Goal: Task Accomplishment & Management: Complete application form

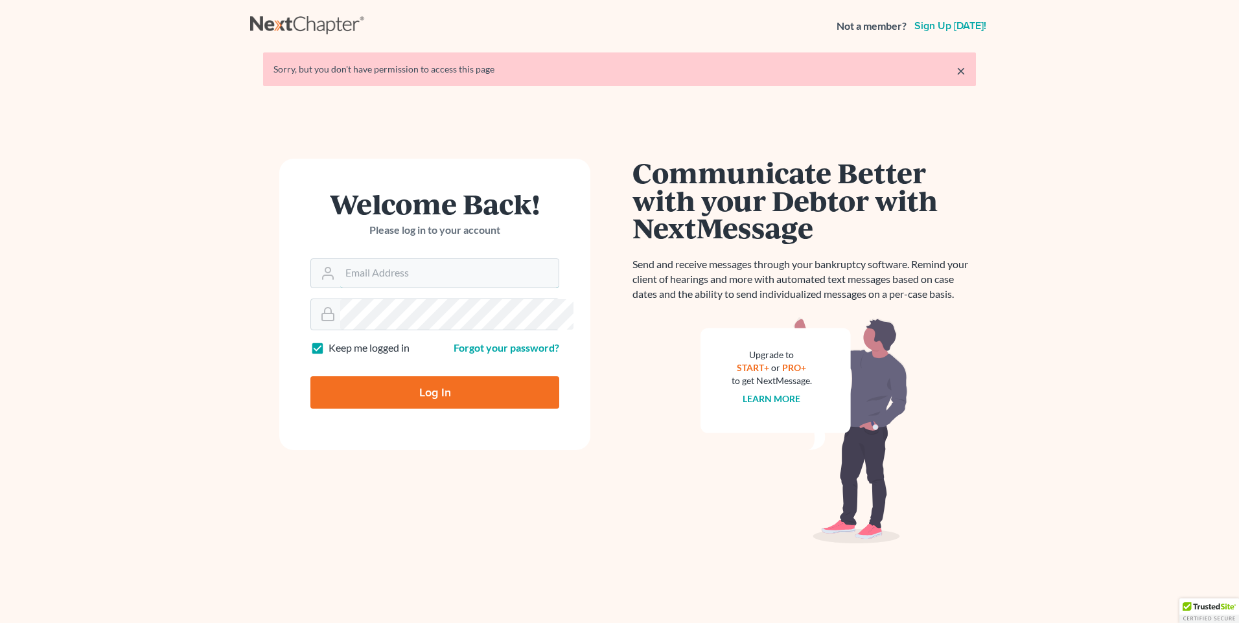
type input "[EMAIL_ADDRESS][DOMAIN_NAME]"
click at [436, 409] on input "Log In" at bounding box center [434, 393] width 249 height 32
type input "Thinking..."
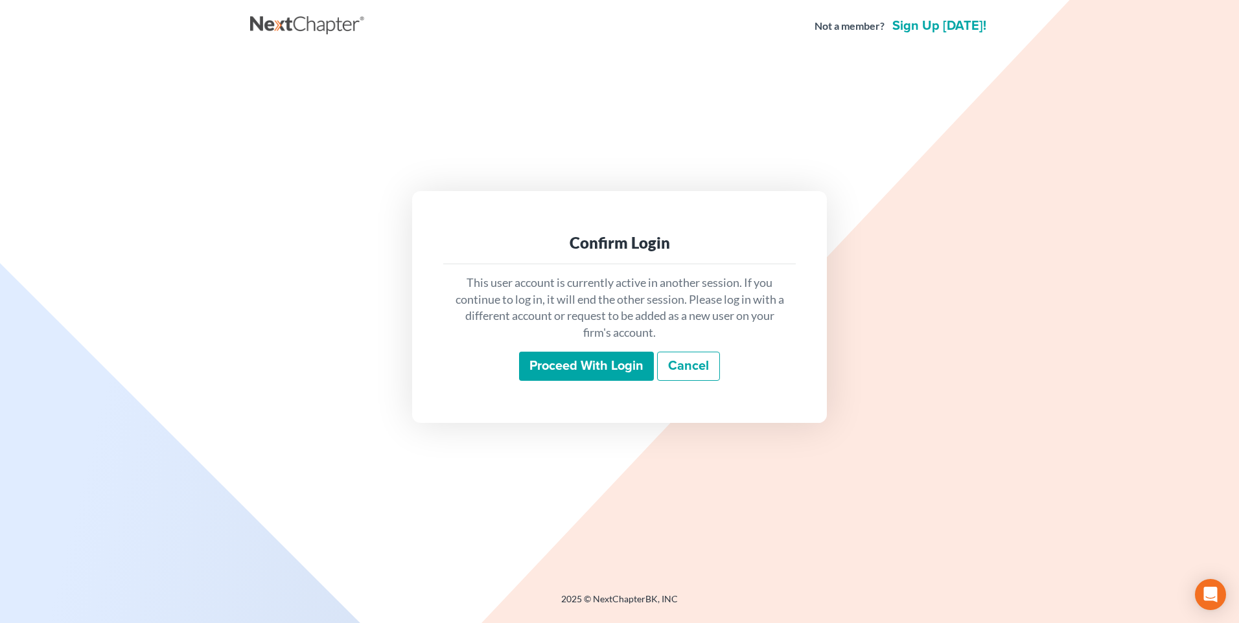
click at [555, 369] on input "Proceed with login" at bounding box center [586, 367] width 135 height 30
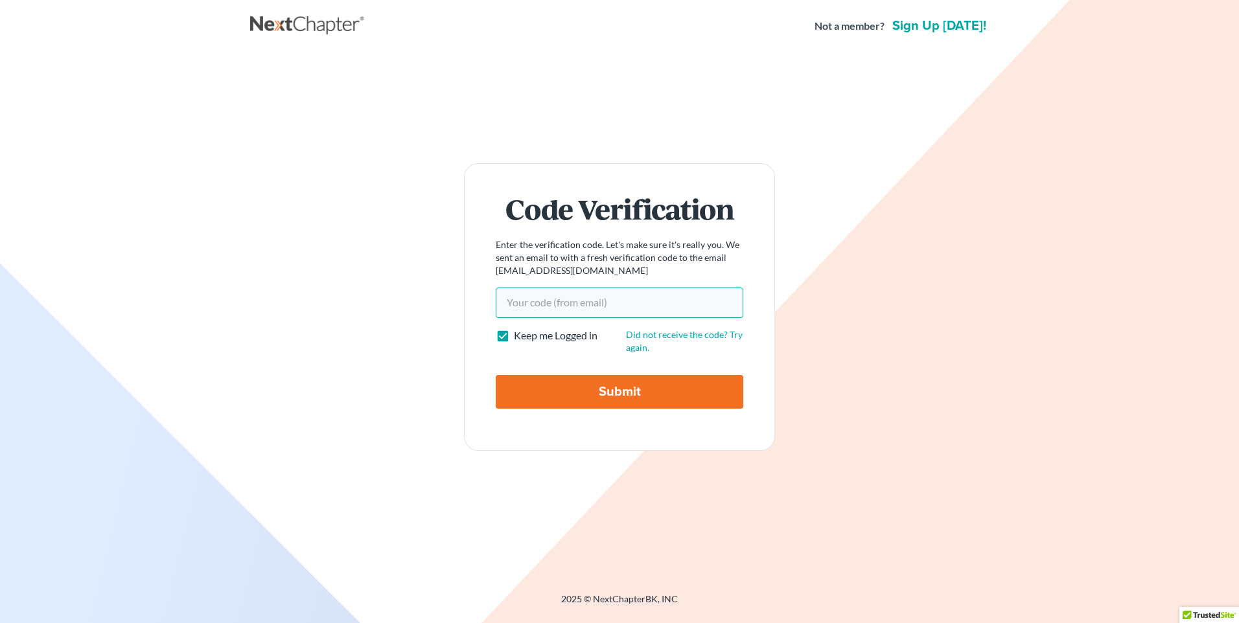
click at [531, 302] on input "Your code(from email)" at bounding box center [620, 303] width 248 height 30
paste input "07ddb4"
type input "07ddb4"
click at [604, 390] on input "Submit" at bounding box center [620, 392] width 248 height 34
type input "Thinking..."
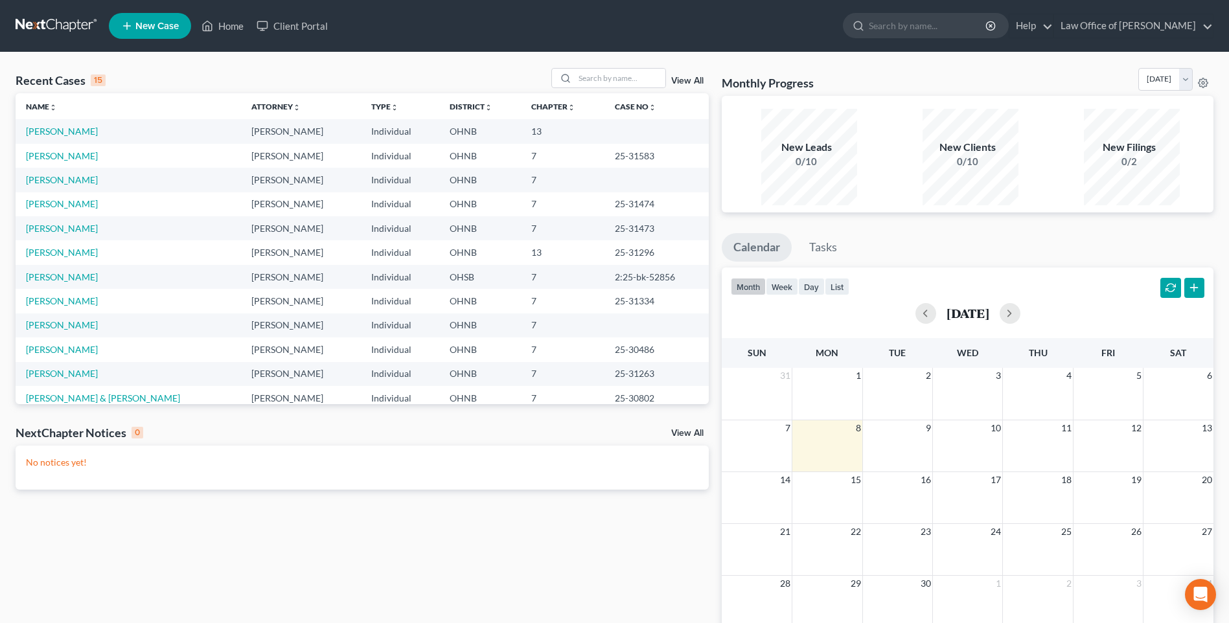
click at [149, 30] on span "New Case" at bounding box center [156, 26] width 43 height 10
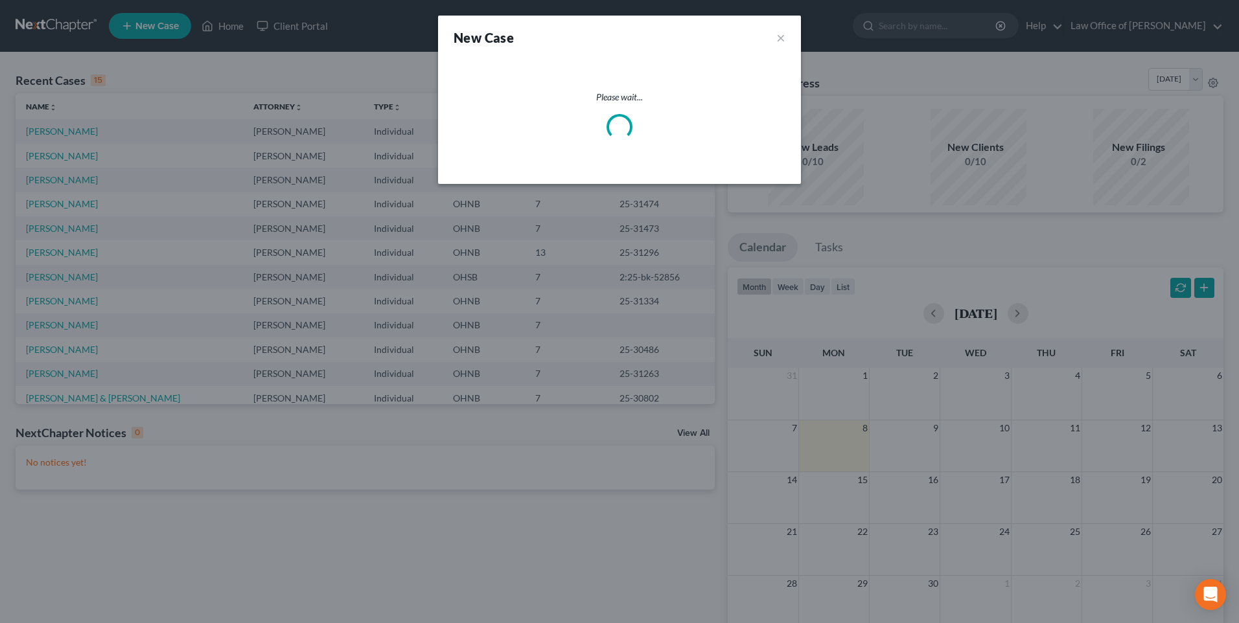
select select "61"
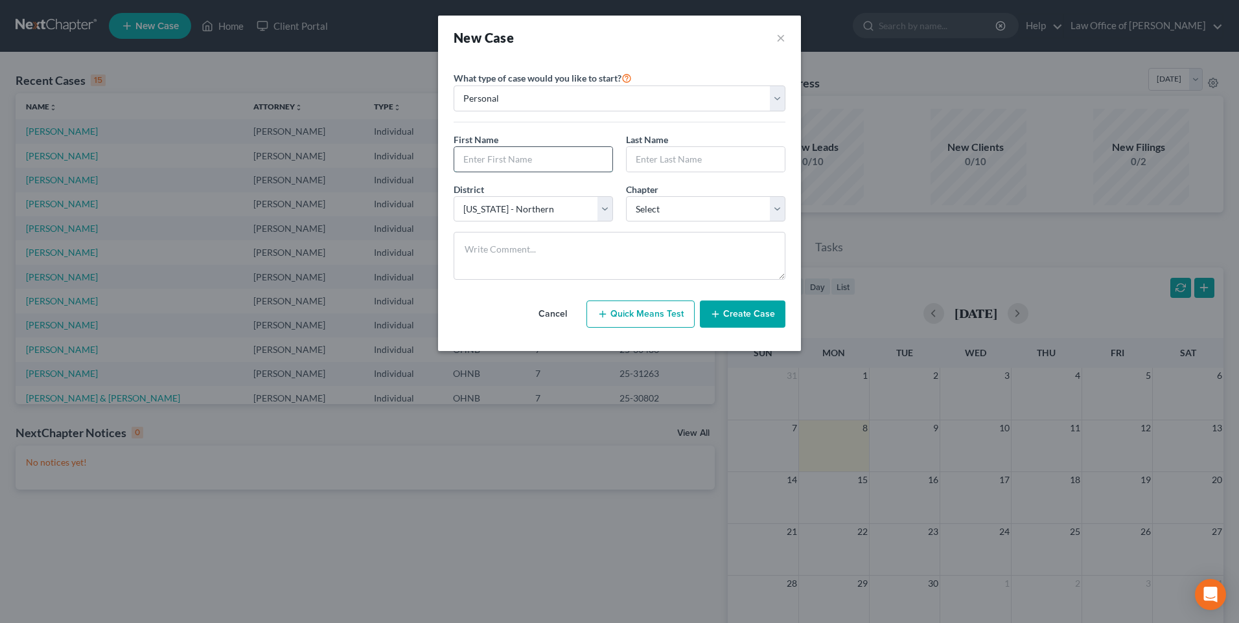
click at [528, 170] on input "text" at bounding box center [533, 159] width 158 height 25
type input "Shannon"
type input "Scarberry"
click at [737, 222] on select "Select 7 11 12 13" at bounding box center [705, 209] width 159 height 26
select select "0"
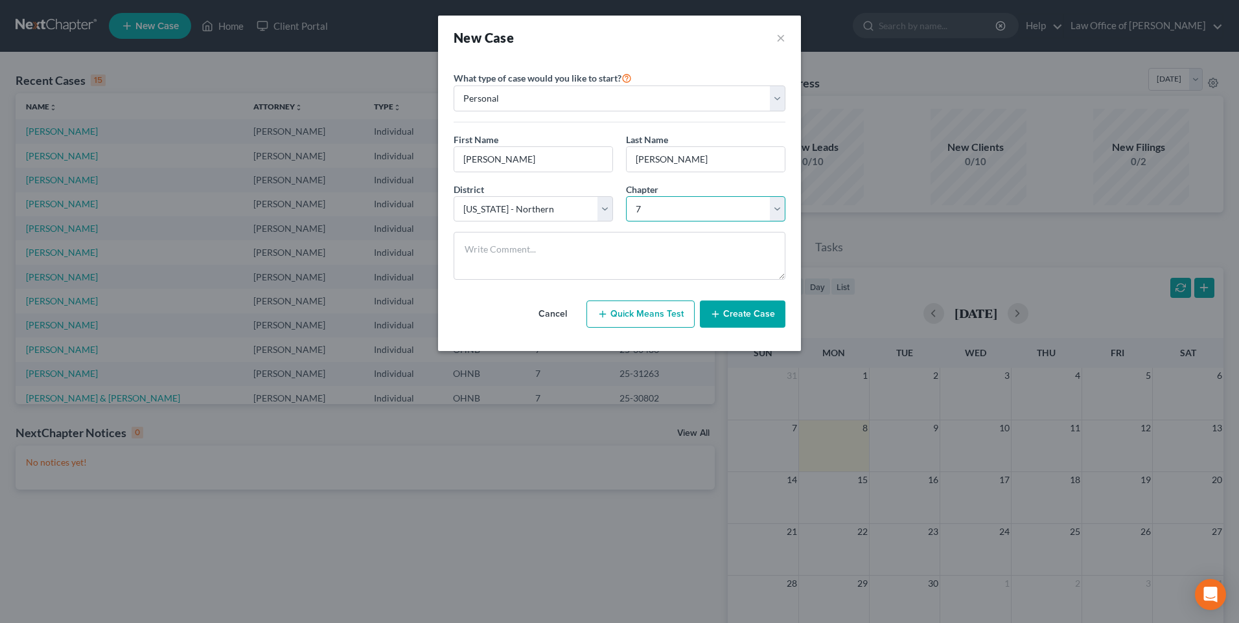
click at [626, 208] on select "Select 7 11 12 13" at bounding box center [705, 209] width 159 height 26
click at [754, 328] on button "Create Case" at bounding box center [743, 314] width 86 height 27
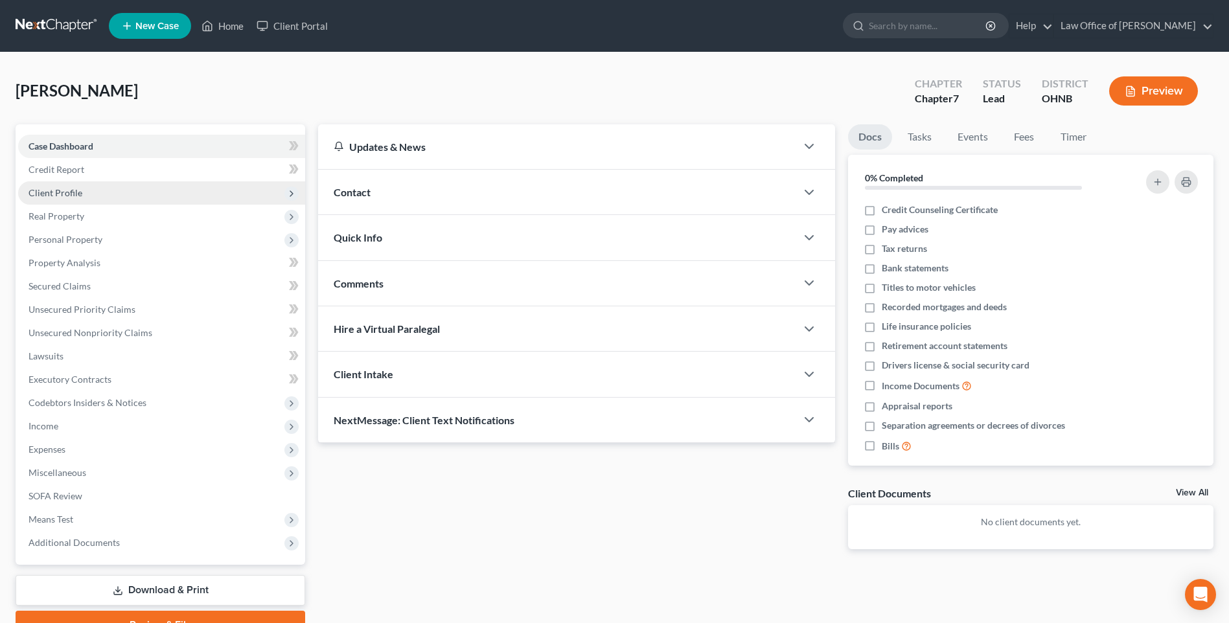
click at [62, 198] on span "Client Profile" at bounding box center [56, 192] width 54 height 11
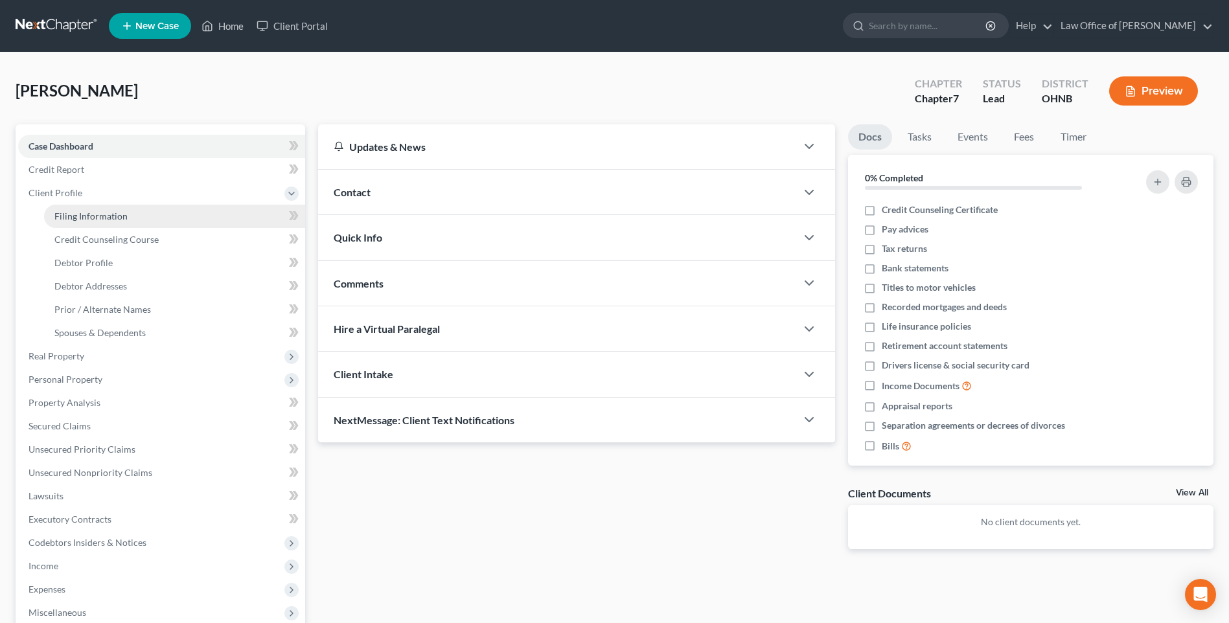
click at [96, 222] on span "Filing Information" at bounding box center [90, 216] width 73 height 11
select select "1"
select select "0"
select select "61"
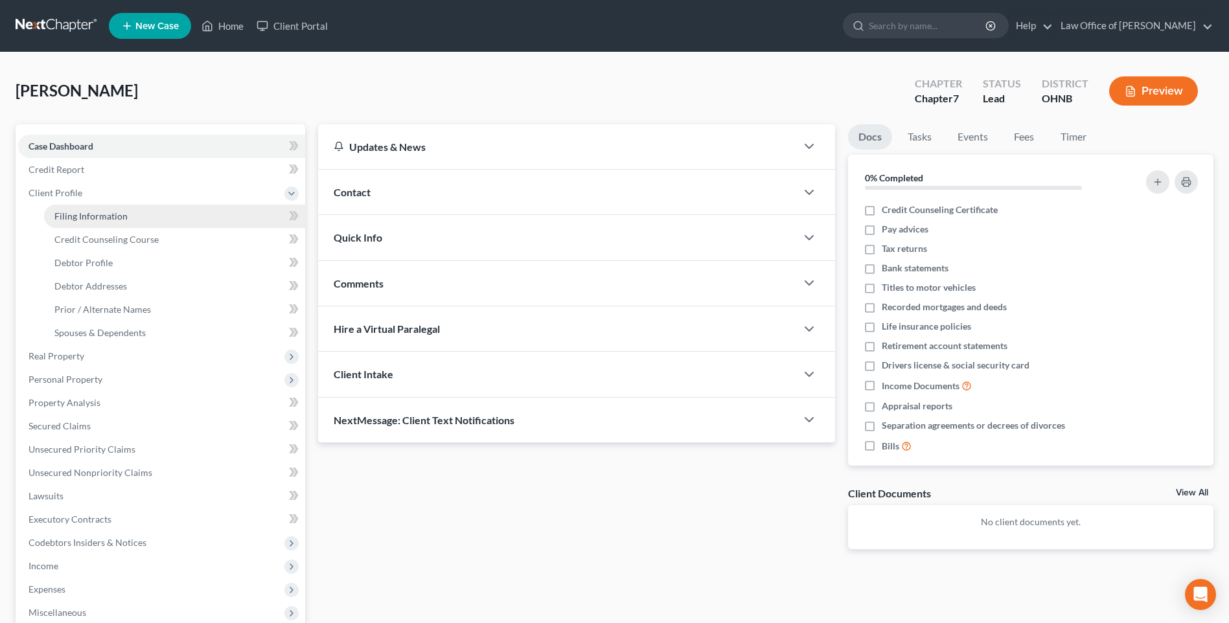
select select "0"
select select "36"
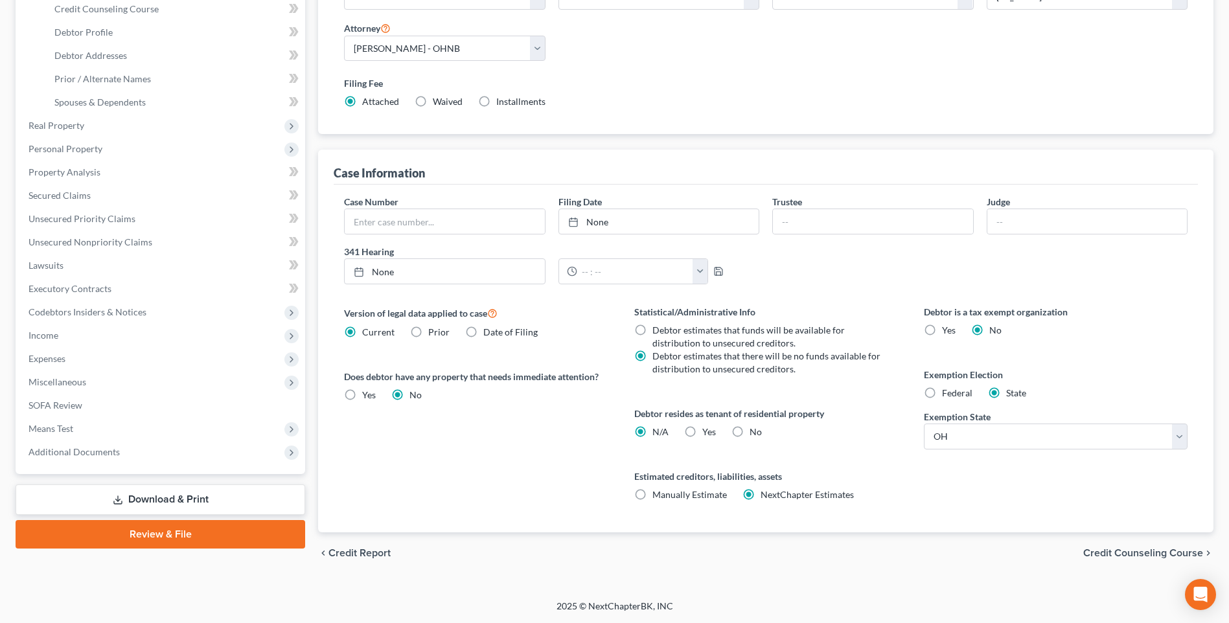
scroll to position [283, 0]
click at [750, 426] on label "No" at bounding box center [756, 432] width 12 height 13
click at [755, 426] on input "No" at bounding box center [759, 430] width 8 height 8
radio input "true"
radio input "false"
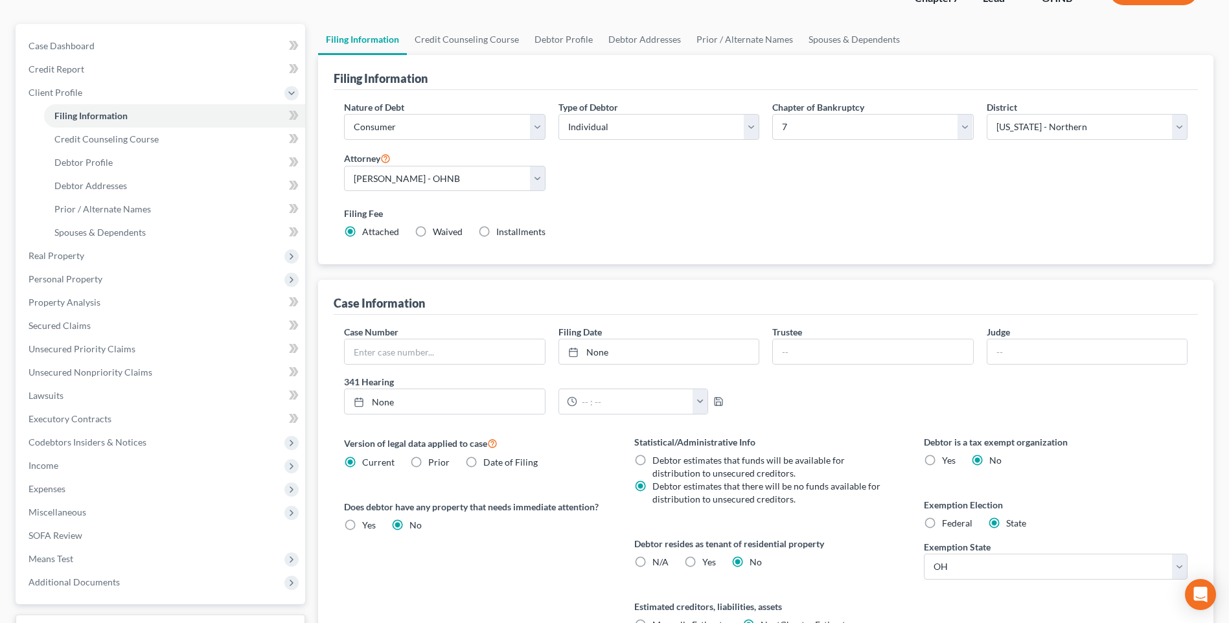
scroll to position [0, 0]
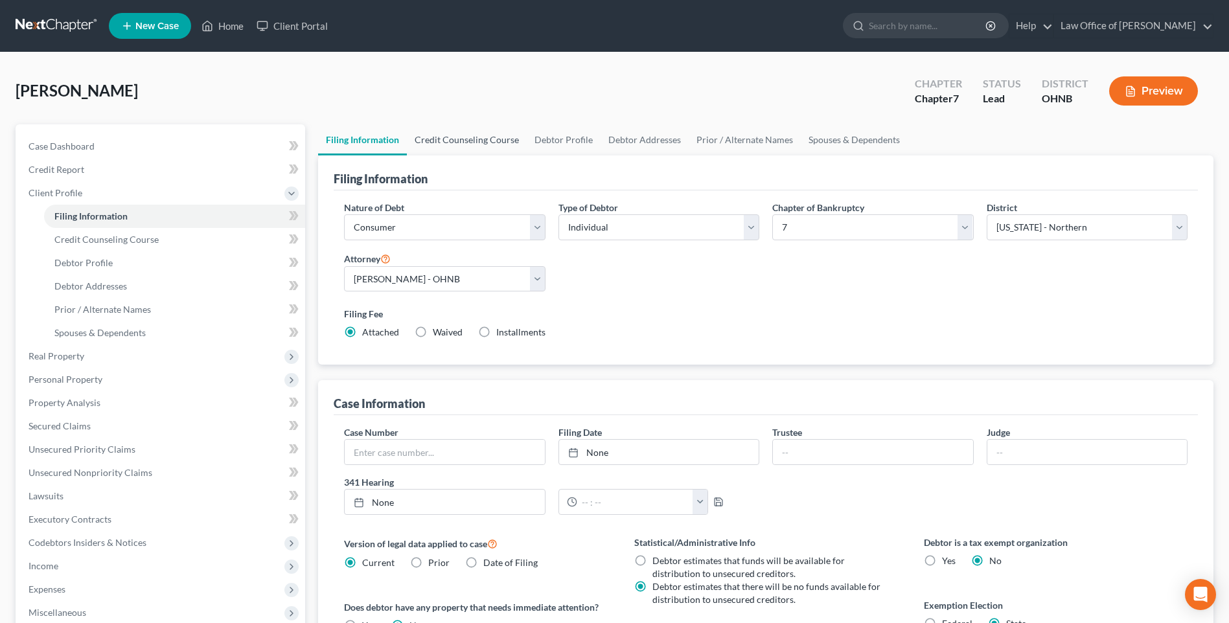
click at [468, 145] on link "Credit Counseling Course" at bounding box center [467, 139] width 120 height 31
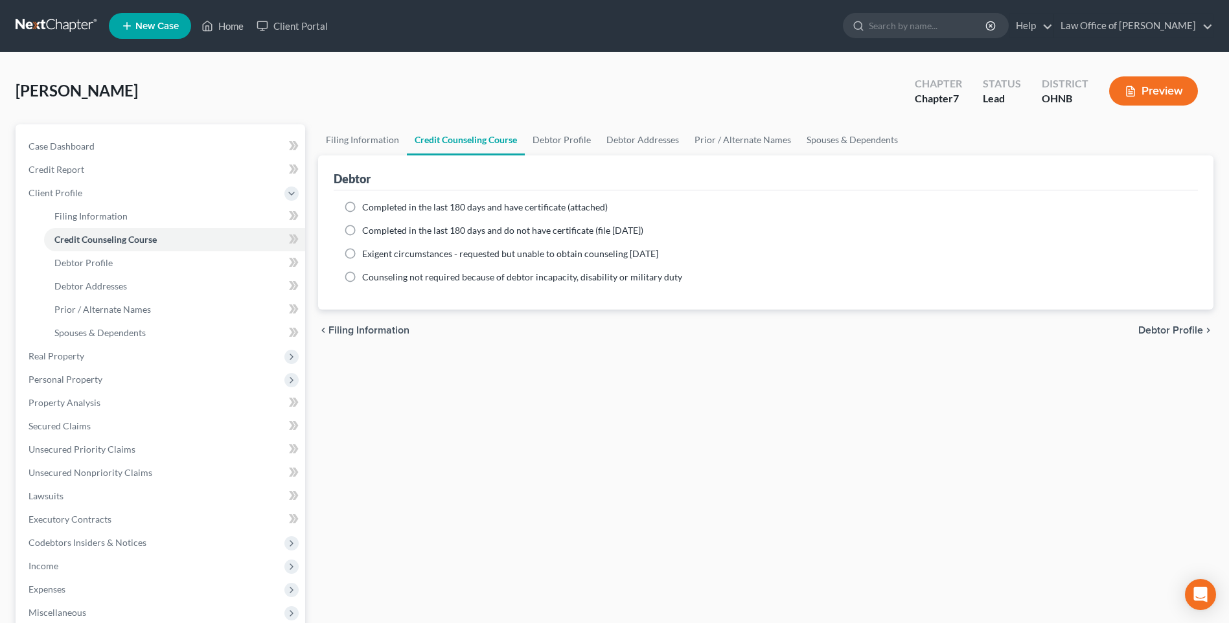
click at [362, 237] on label "Completed in the last 180 days and do not have certificate (file within 14 days)" at bounding box center [502, 230] width 281 height 13
click at [367, 233] on input "Completed in the last 180 days and do not have certificate (file within 14 days)" at bounding box center [371, 228] width 8 height 8
radio input "true"
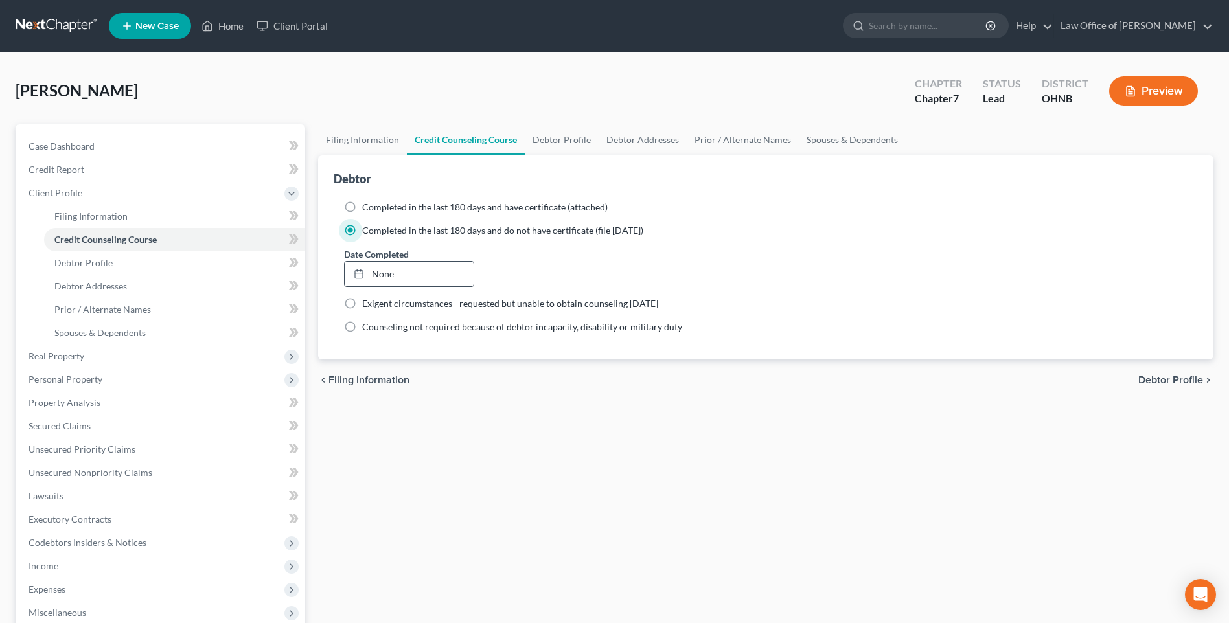
type input "9/8/2025"
click at [389, 286] on link "None" at bounding box center [409, 274] width 128 height 25
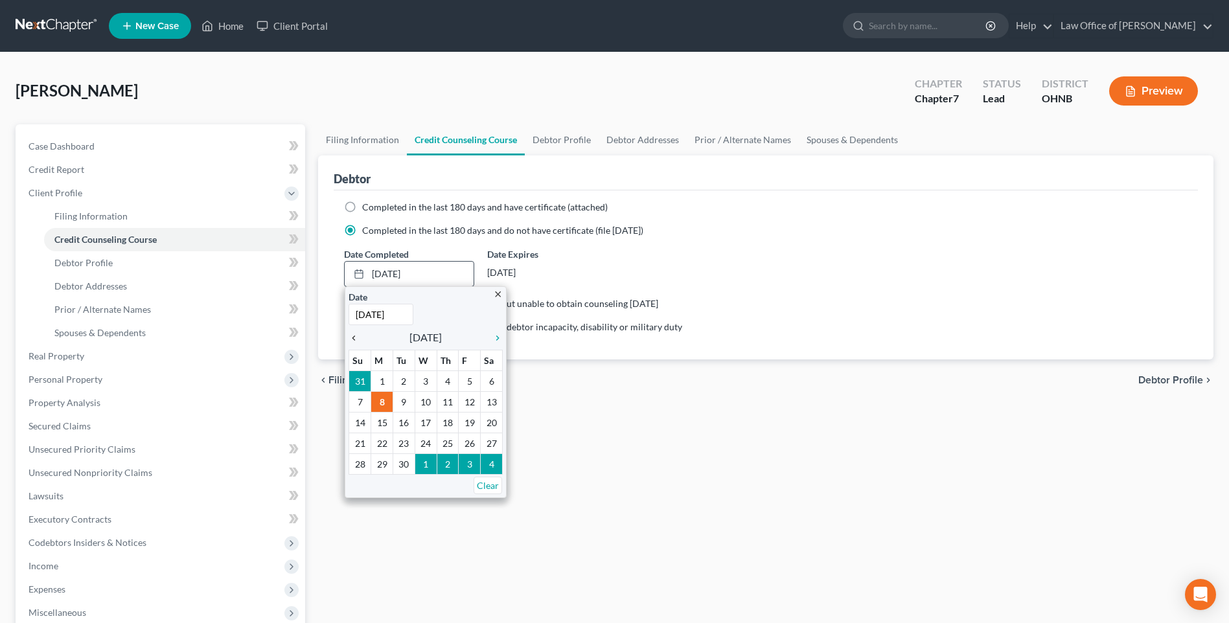
click at [357, 343] on icon "chevron_left" at bounding box center [357, 338] width 17 height 10
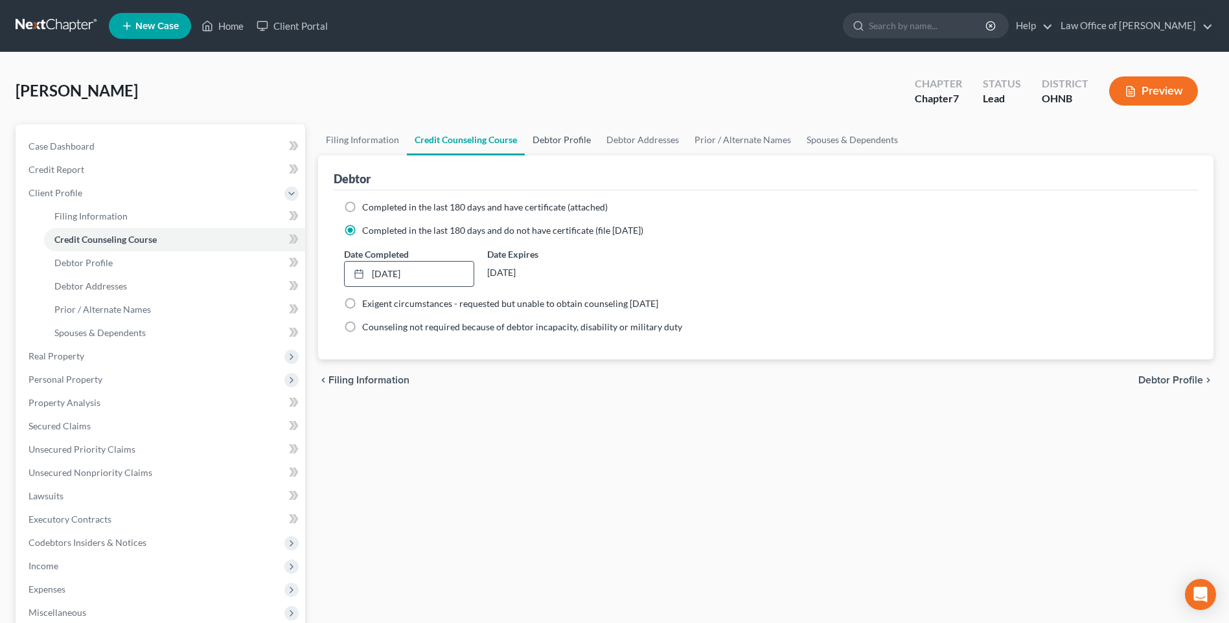
click at [574, 152] on link "Debtor Profile" at bounding box center [562, 139] width 74 height 31
select select "0"
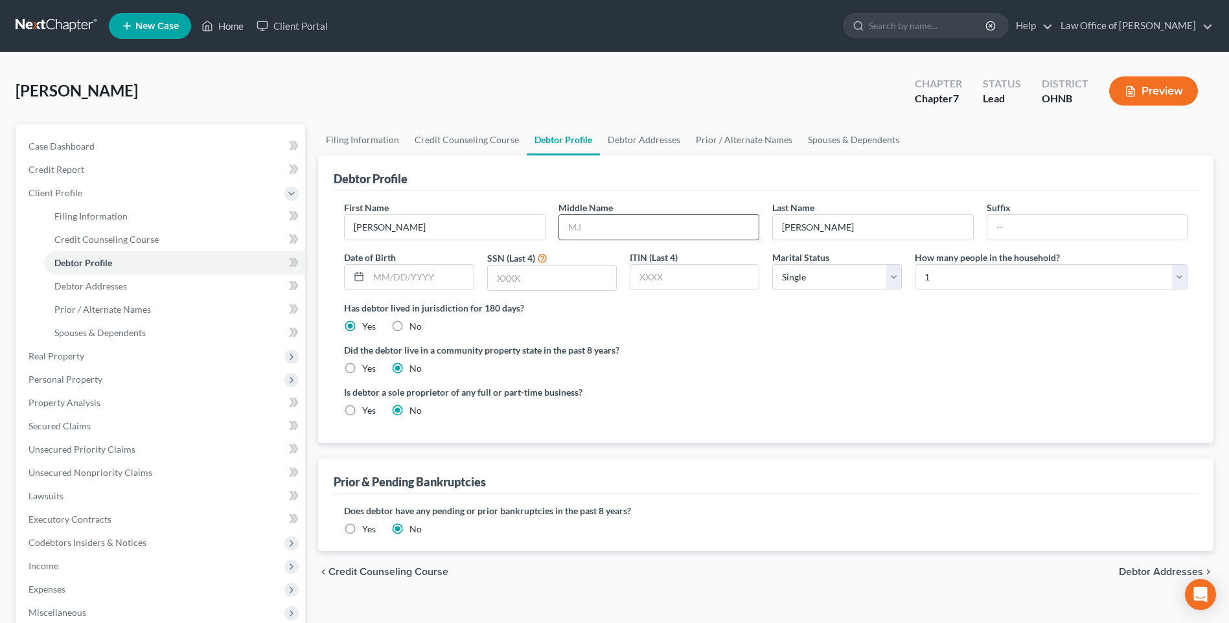
click at [603, 239] on input "text" at bounding box center [659, 227] width 200 height 25
type input "L."
click at [447, 284] on input "text" at bounding box center [421, 277] width 104 height 25
type input "12/22/1970"
click at [542, 290] on input "text" at bounding box center [552, 278] width 128 height 25
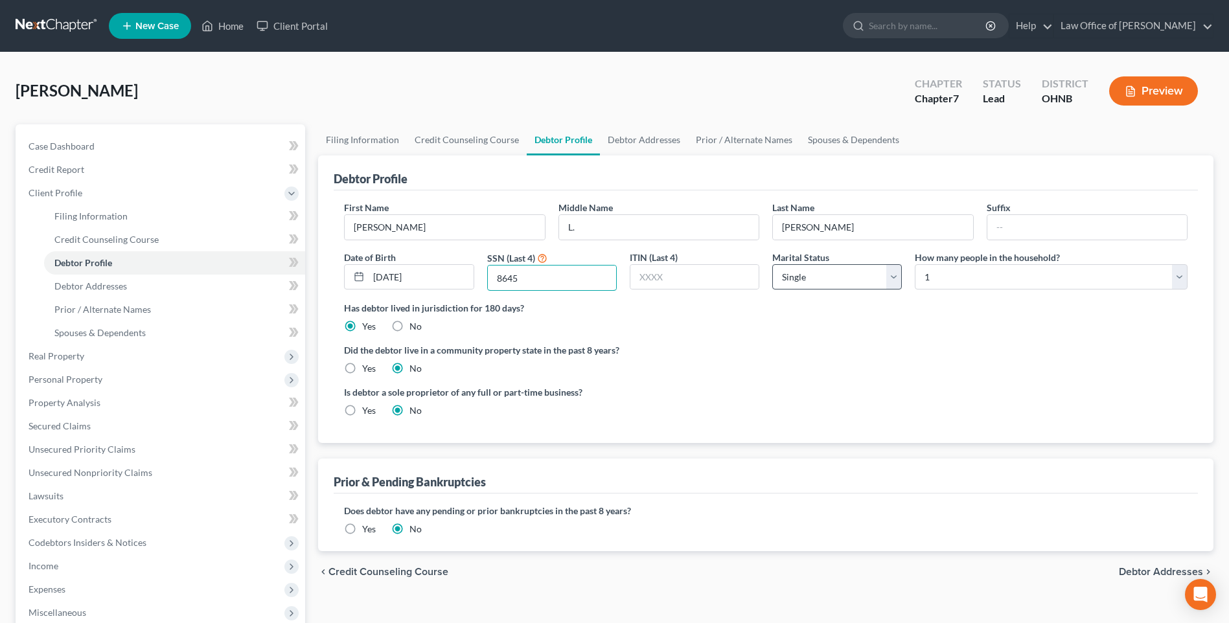
type input "8645"
click at [895, 290] on select "Select Single Married Separated Divorced Widowed" at bounding box center [837, 277] width 130 height 26
select select "1"
click at [772, 279] on select "Select Single Married Separated Divorced Widowed" at bounding box center [837, 277] width 130 height 26
click at [1084, 290] on select "Select 1 2 3 4 5 6 7 8 9 10 11 12 13 14 15 16 17 18 19 20" at bounding box center [1051, 277] width 273 height 26
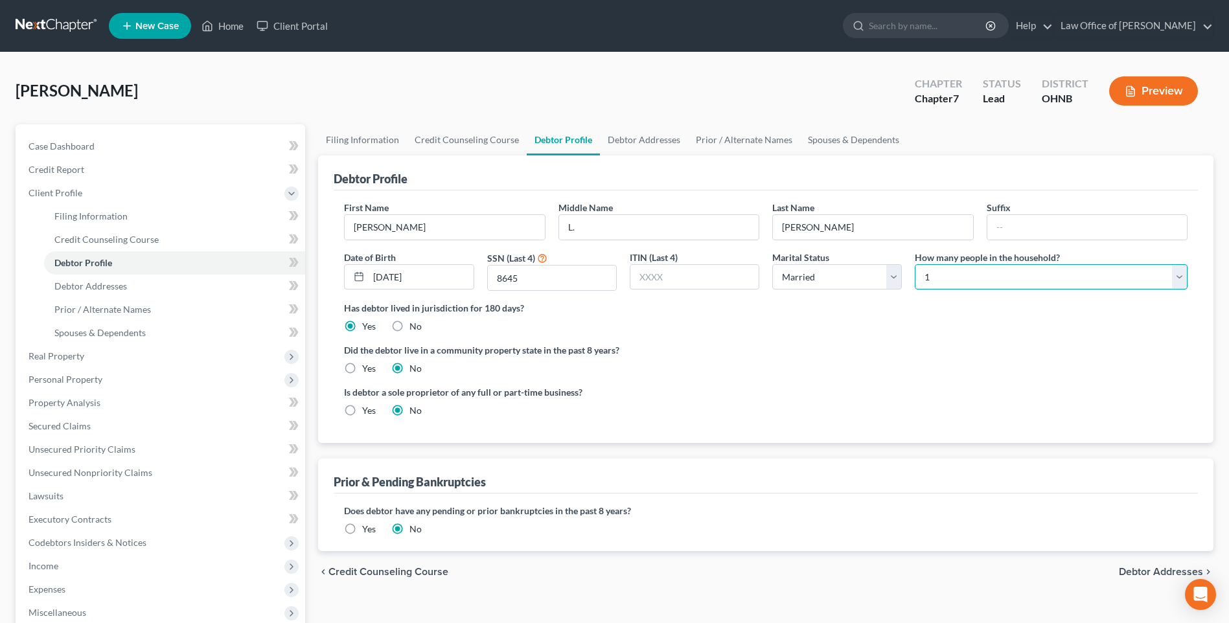
select select "1"
click at [915, 279] on select "Select 1 2 3 4 5 6 7 8 9 10 11 12 13 14 15 16 17 18 19 20" at bounding box center [1051, 277] width 273 height 26
click at [654, 149] on link "Debtor Addresses" at bounding box center [644, 139] width 88 height 31
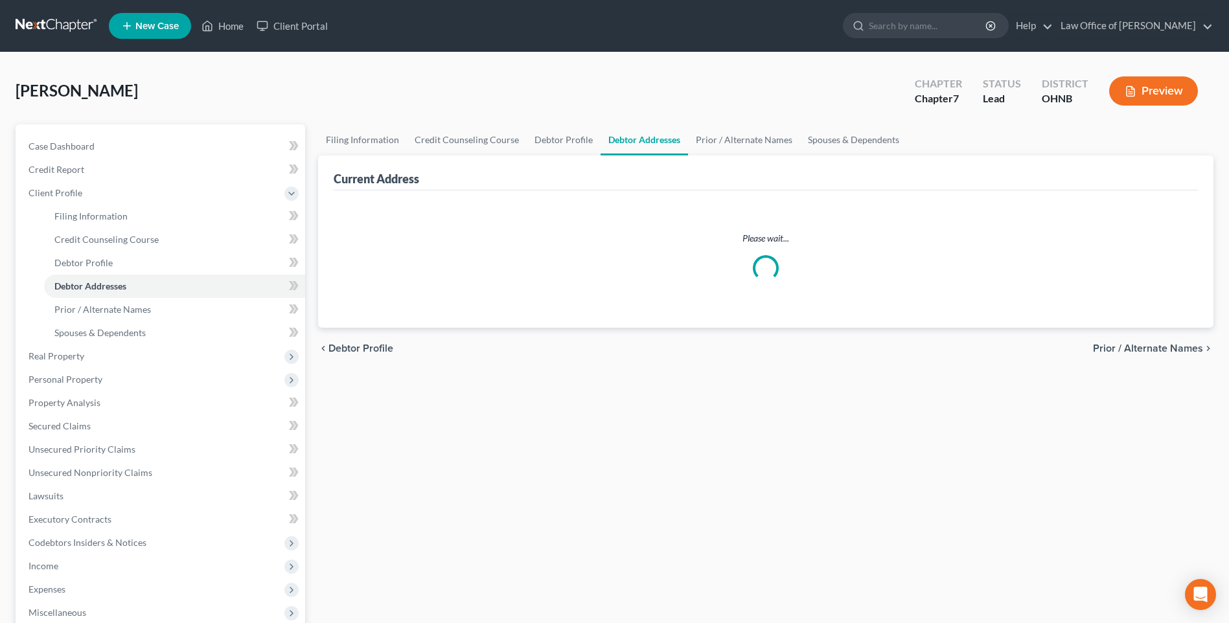
select select "0"
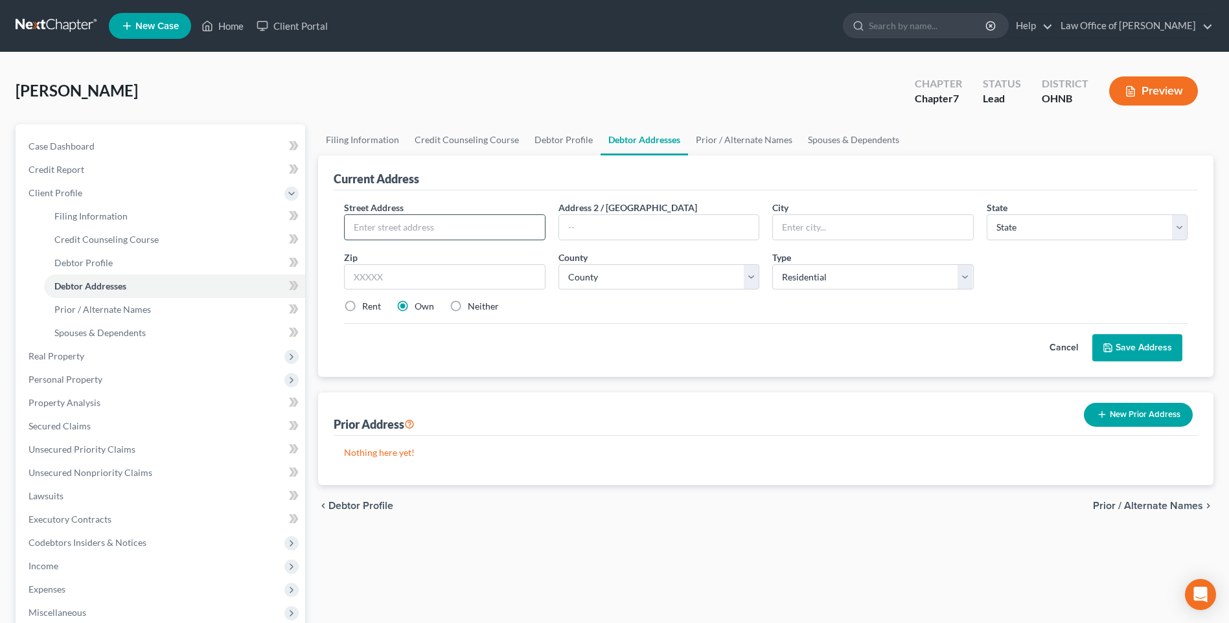
click at [445, 239] on input "text" at bounding box center [445, 227] width 200 height 25
type input "2042 Welker Ave"
type input "Toledo"
select select "36"
type input "43613"
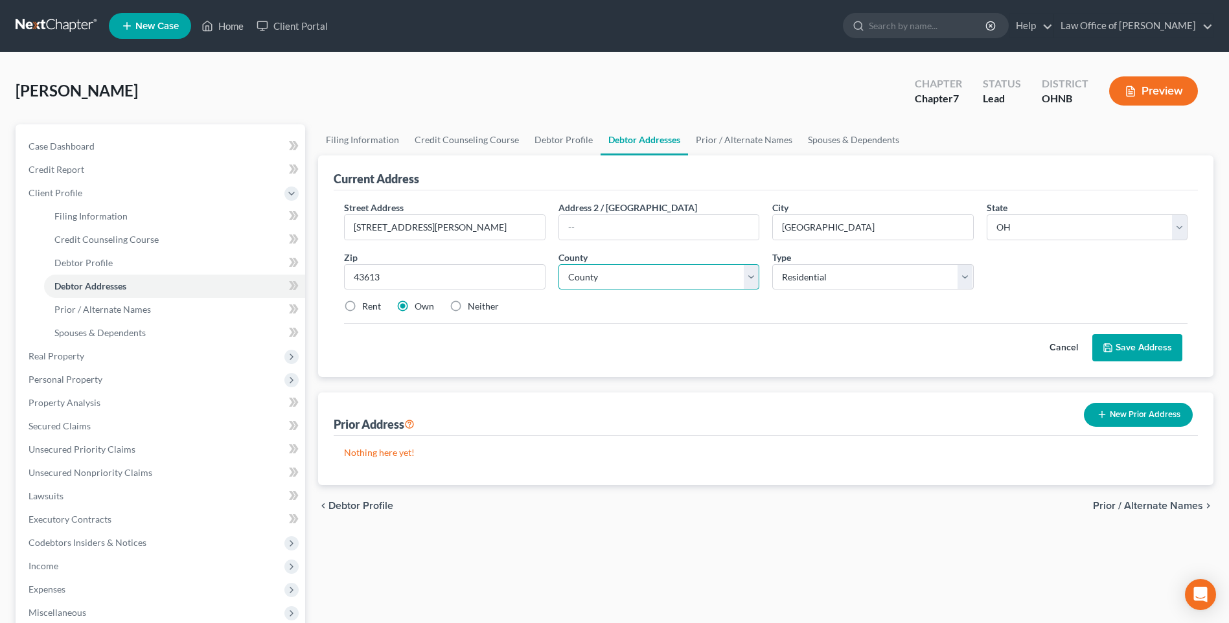
click at [649, 290] on select "County Adams County Allen County Ashland County Ashtabula County Athens County …" at bounding box center [659, 277] width 201 height 26
select select "47"
click at [825, 290] on select "Select Residential Mailing Rental Business" at bounding box center [872, 277] width 201 height 26
click at [1018, 362] on div "Cancel Save Address" at bounding box center [766, 342] width 844 height 38
click at [1120, 362] on button "Save Address" at bounding box center [1138, 347] width 90 height 27
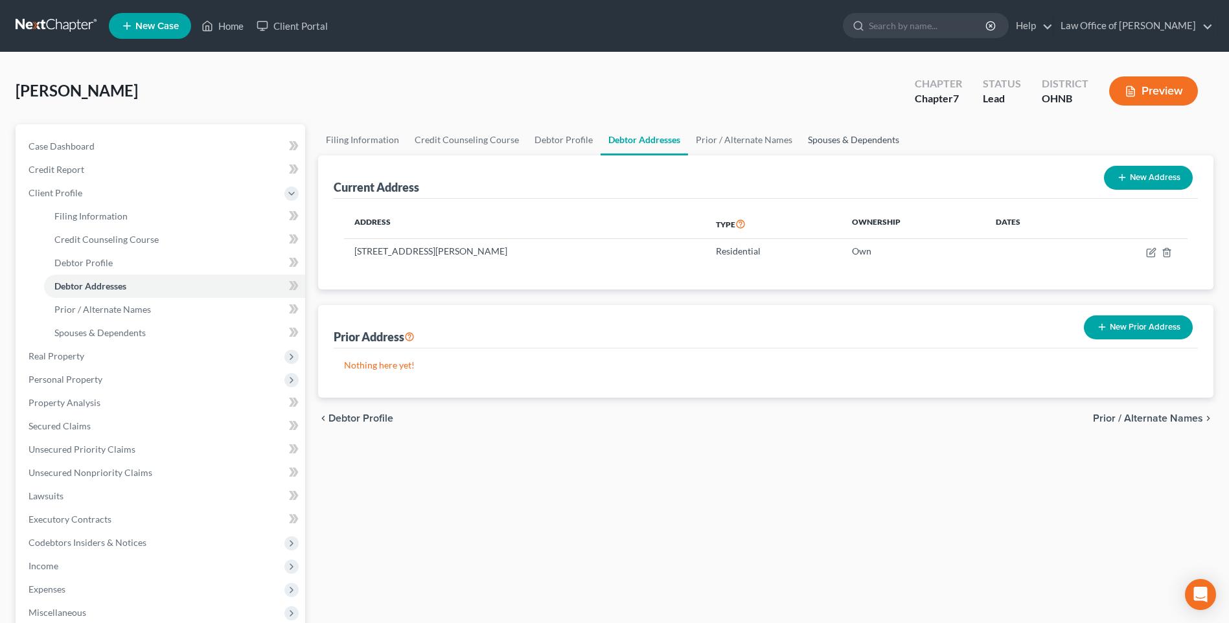
click at [880, 150] on link "Spouses & Dependents" at bounding box center [853, 139] width 107 height 31
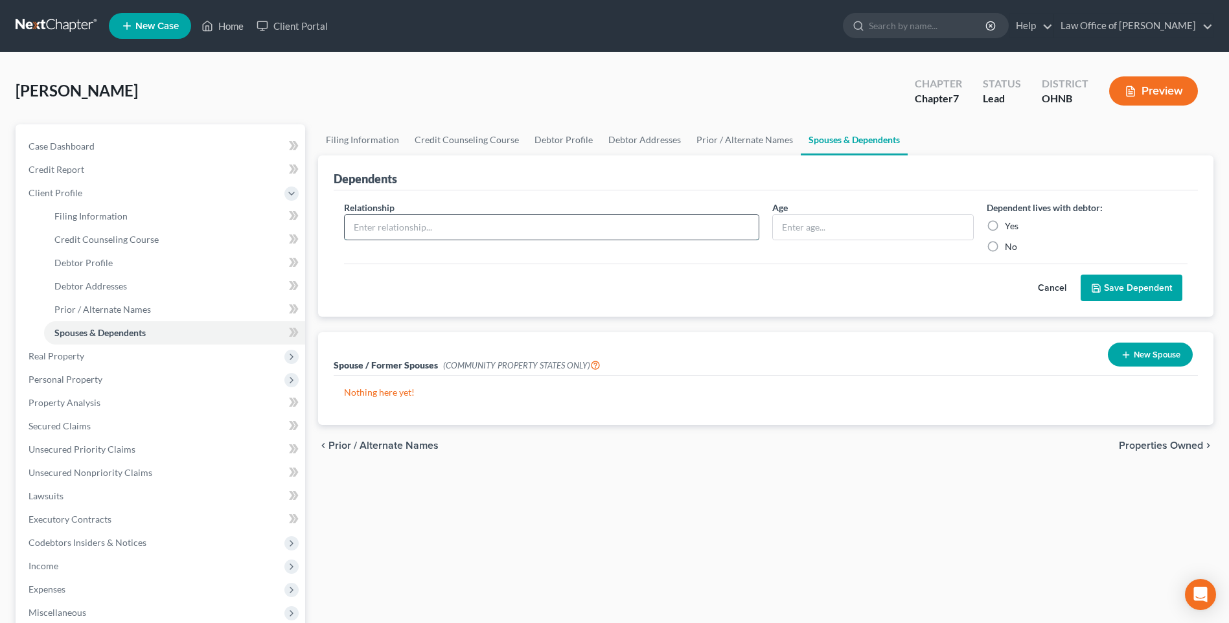
click at [659, 239] on input "text" at bounding box center [552, 227] width 414 height 25
type input "Spouse"
click at [1005, 233] on label "Yes" at bounding box center [1012, 226] width 14 height 13
click at [1010, 228] on input "Yes" at bounding box center [1014, 224] width 8 height 8
radio input "true"
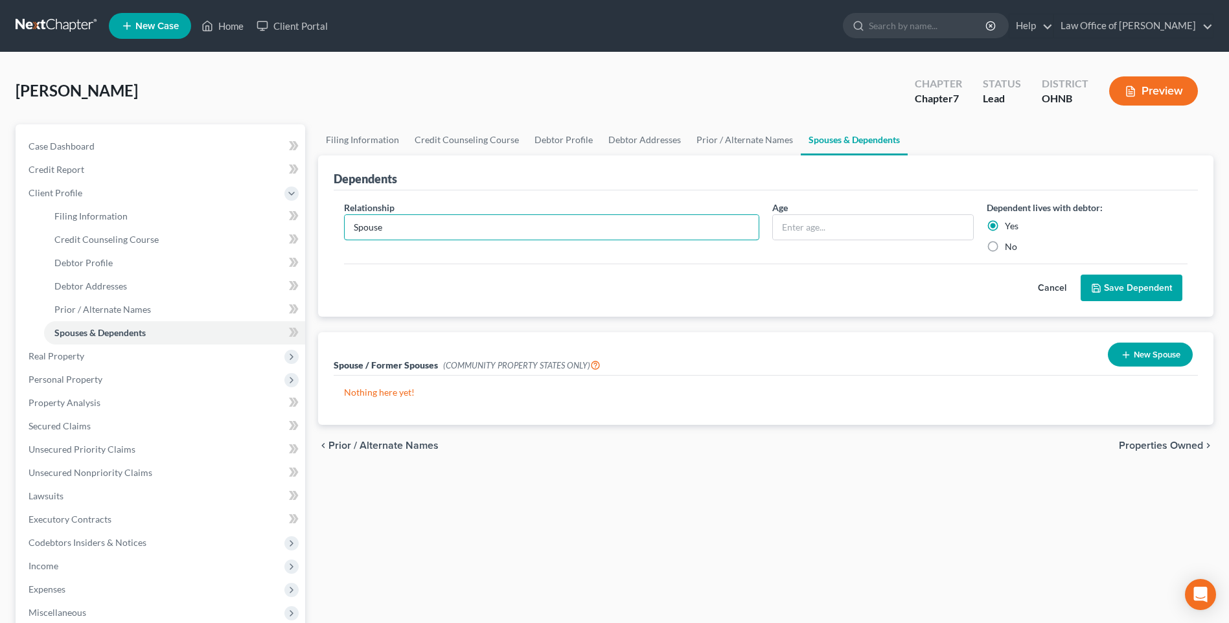
drag, startPoint x: 550, startPoint y: 229, endPoint x: 338, endPoint y: 218, distance: 212.2
click at [343, 236] on div "Relationship * Spouse" at bounding box center [552, 227] width 428 height 52
click at [947, 264] on div "Relationship * Age Dependent lives with debtor: Yes No" at bounding box center [766, 232] width 857 height 63
click at [574, 240] on input "text" at bounding box center [552, 227] width 414 height 25
click at [563, 146] on link "Debtor Profile" at bounding box center [564, 139] width 74 height 31
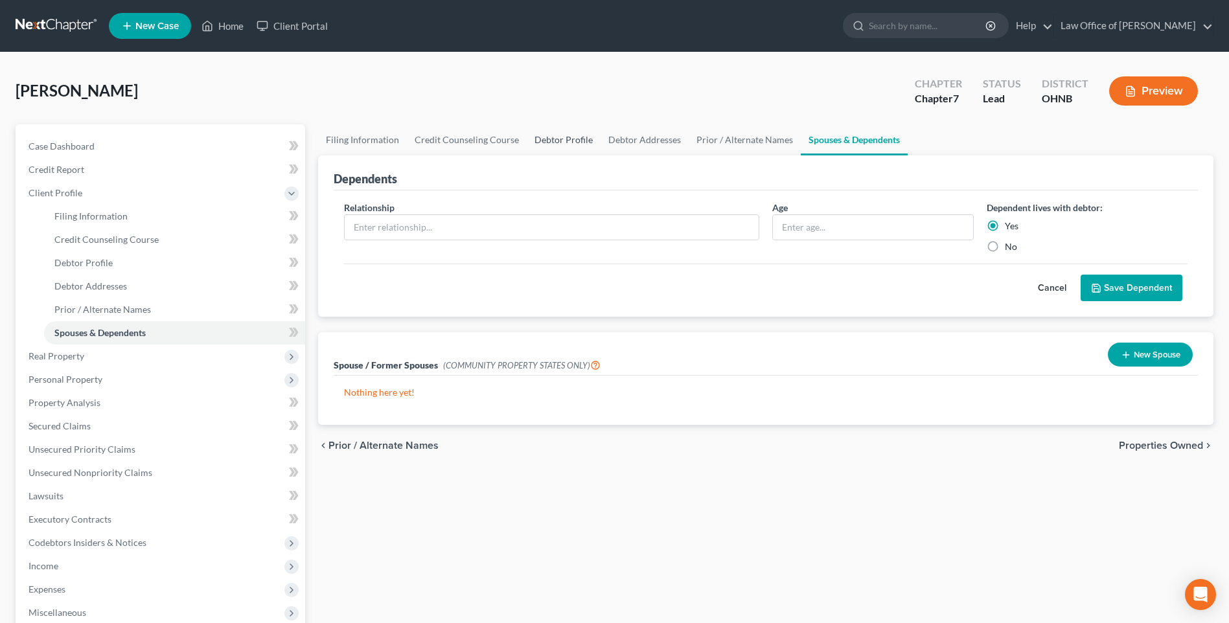
select select "1"
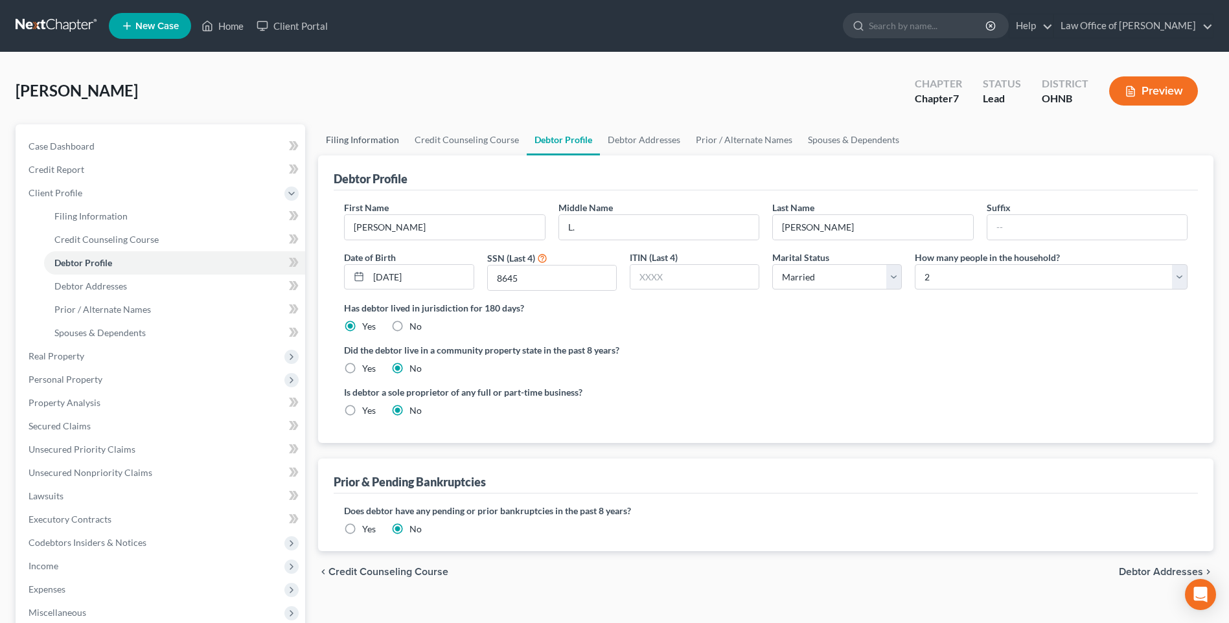
click at [377, 145] on link "Filing Information" at bounding box center [362, 139] width 89 height 31
select select "1"
select select "0"
select select "61"
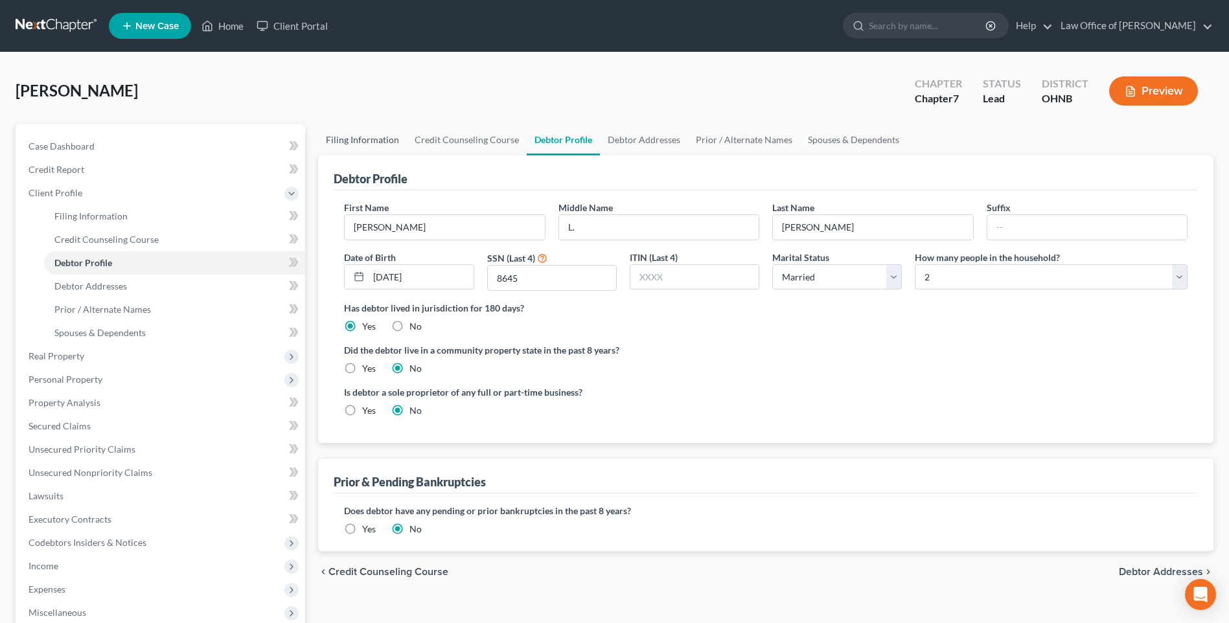
select select "0"
select select "36"
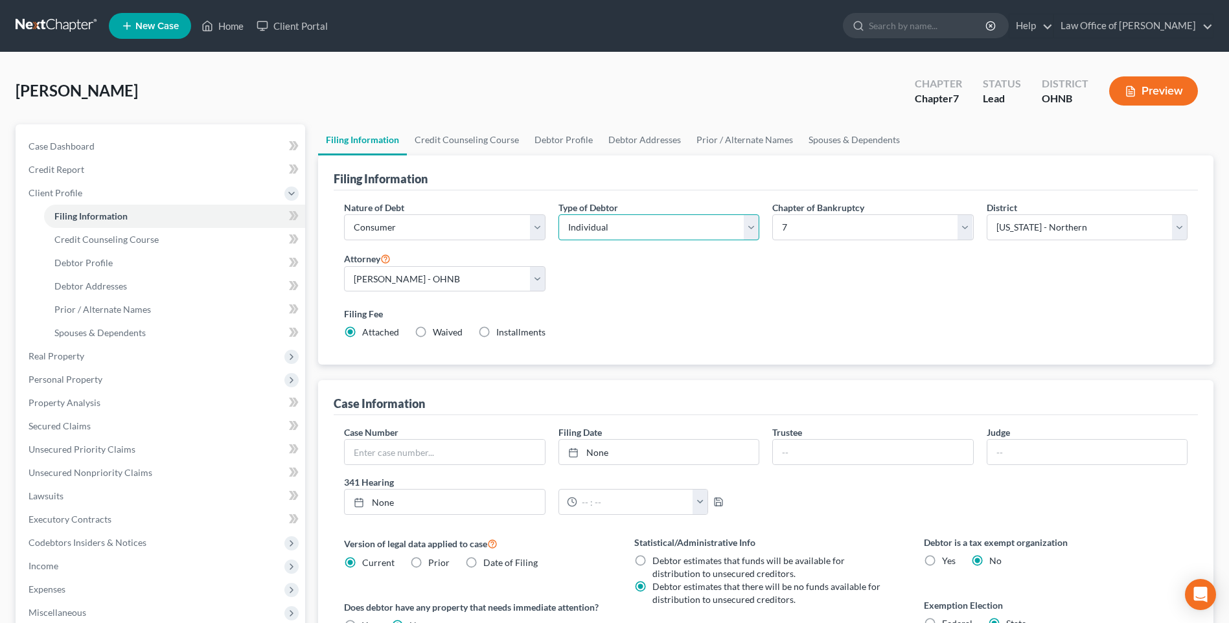
click at [640, 235] on select "Select Individual Joint" at bounding box center [659, 228] width 201 height 26
select select "1"
click at [559, 227] on select "Select Individual Joint" at bounding box center [659, 228] width 201 height 26
click at [474, 150] on link "Credit Counseling Course" at bounding box center [467, 139] width 120 height 31
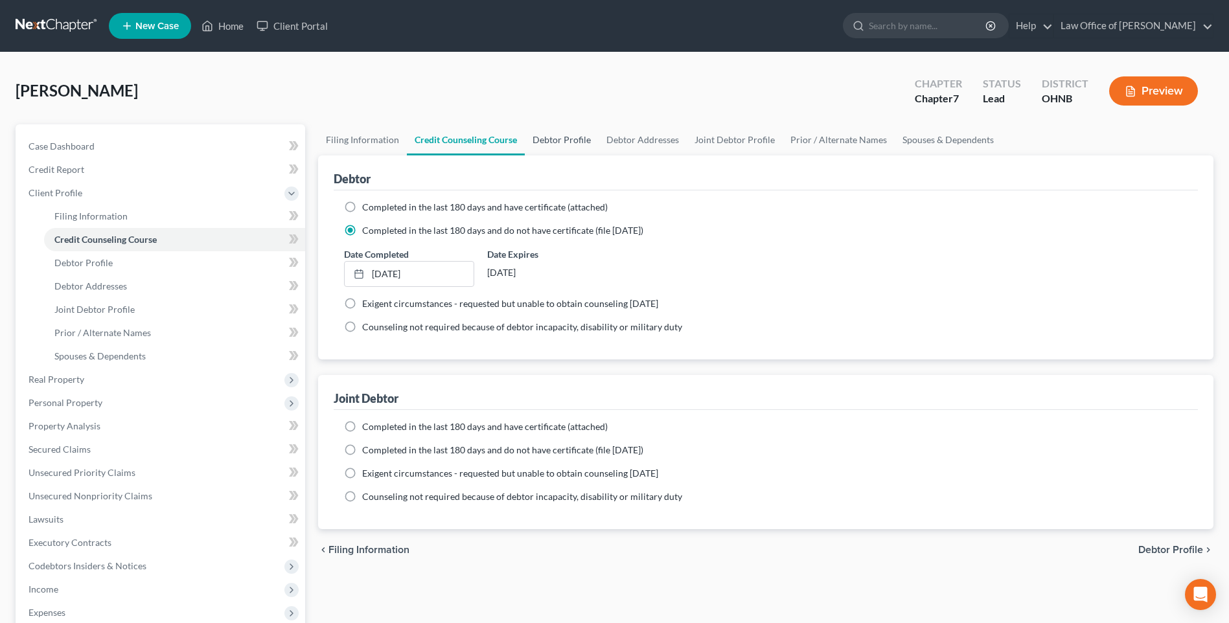
click at [570, 150] on link "Debtor Profile" at bounding box center [562, 139] width 74 height 31
select select "1"
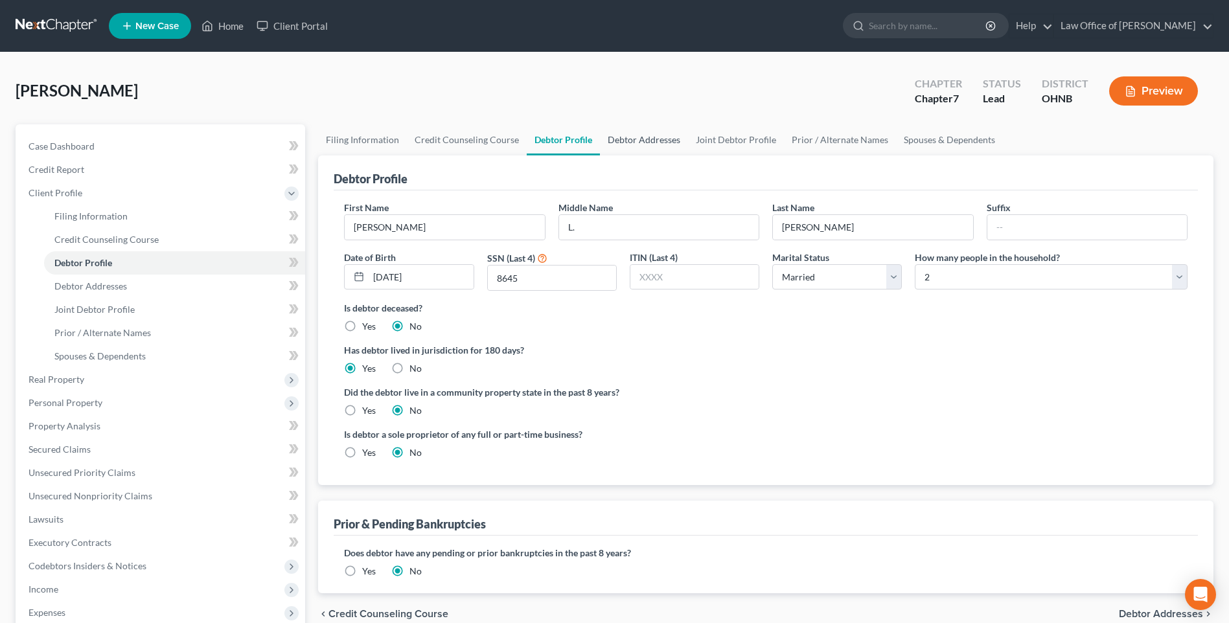
click at [644, 152] on link "Debtor Addresses" at bounding box center [644, 139] width 88 height 31
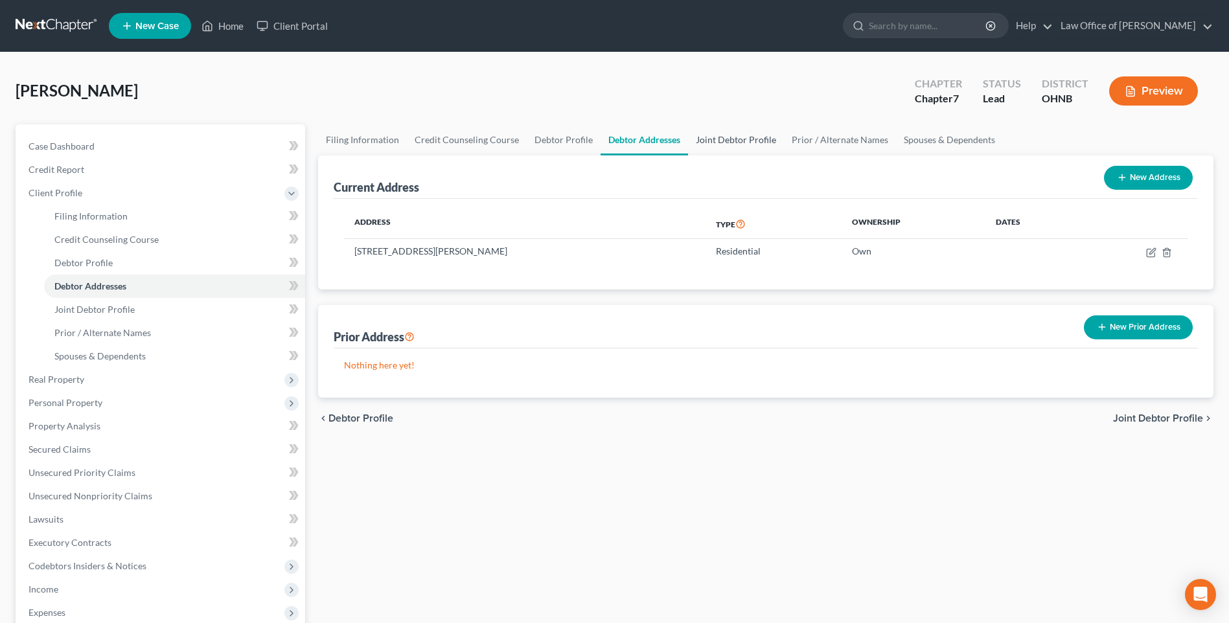
click at [751, 147] on link "Joint Debtor Profile" at bounding box center [736, 139] width 96 height 31
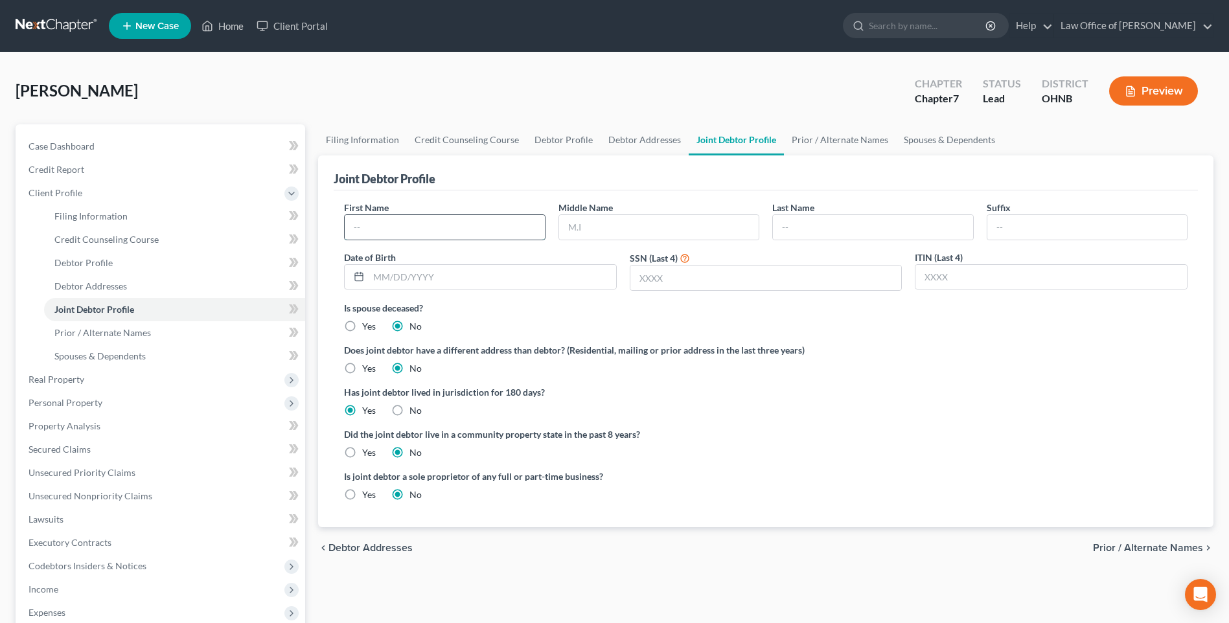
click at [411, 240] on input "text" at bounding box center [445, 227] width 200 height 25
type input "Kevin"
type input "L."
type input "Scarberry"
click at [397, 286] on input "text" at bounding box center [493, 277] width 248 height 25
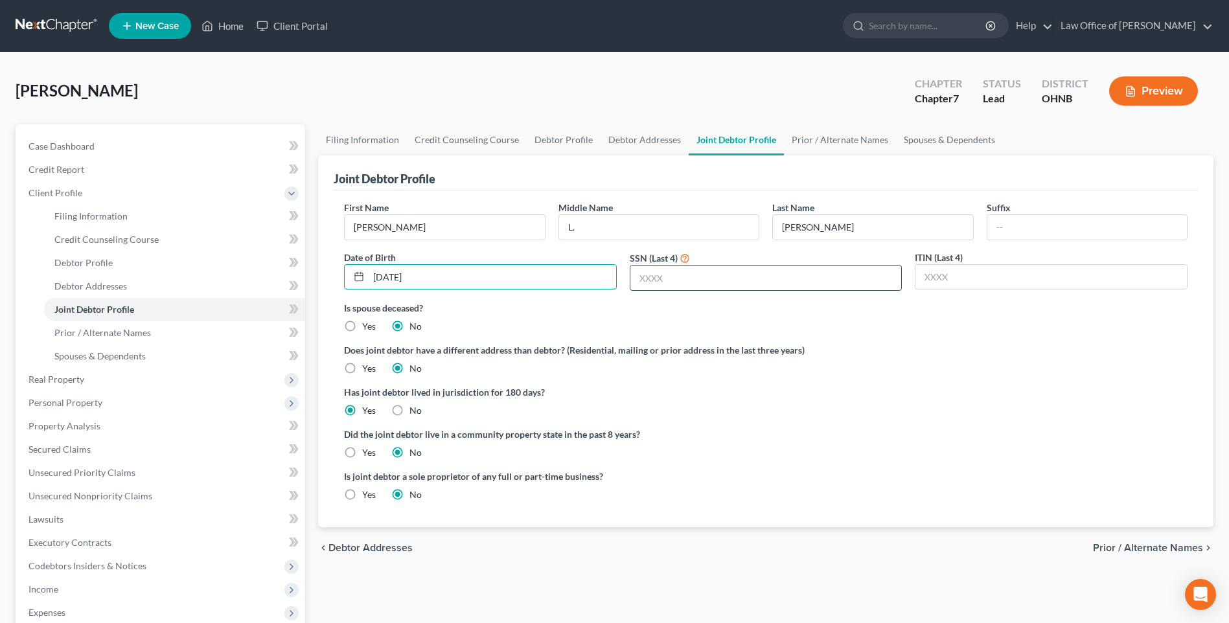
type input "12/04/1968"
click at [706, 290] on input "text" at bounding box center [767, 278] width 272 height 25
type input "0727"
click at [884, 147] on link "Prior / Alternate Names" at bounding box center [840, 139] width 112 height 31
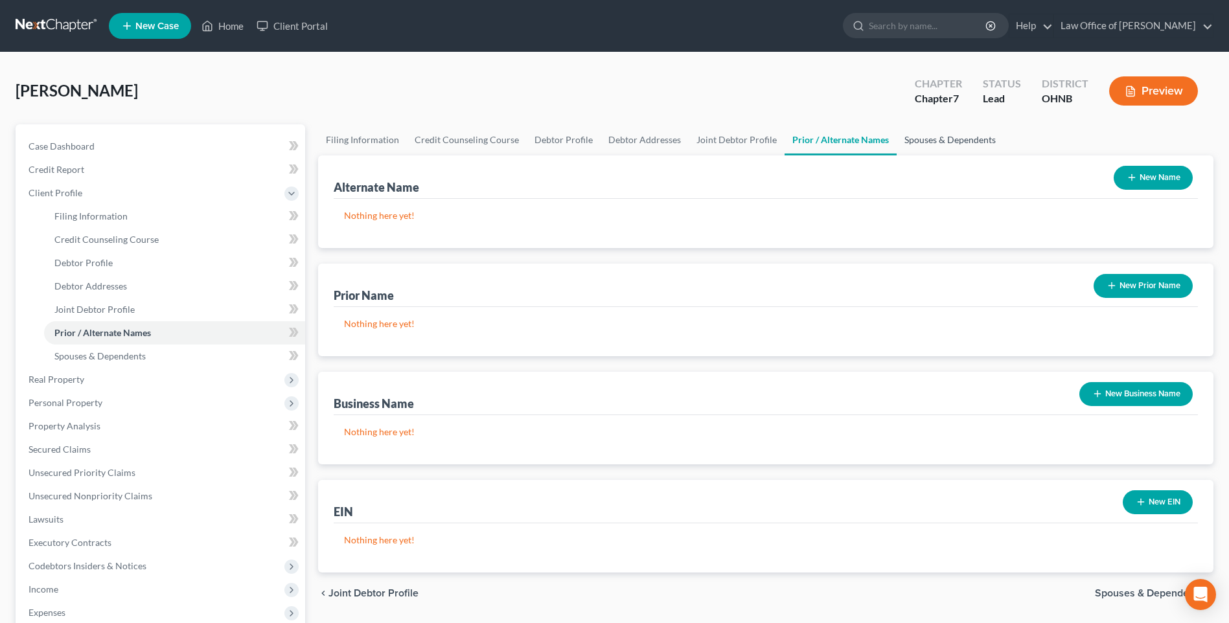
click at [967, 145] on link "Spouses & Dependents" at bounding box center [950, 139] width 107 height 31
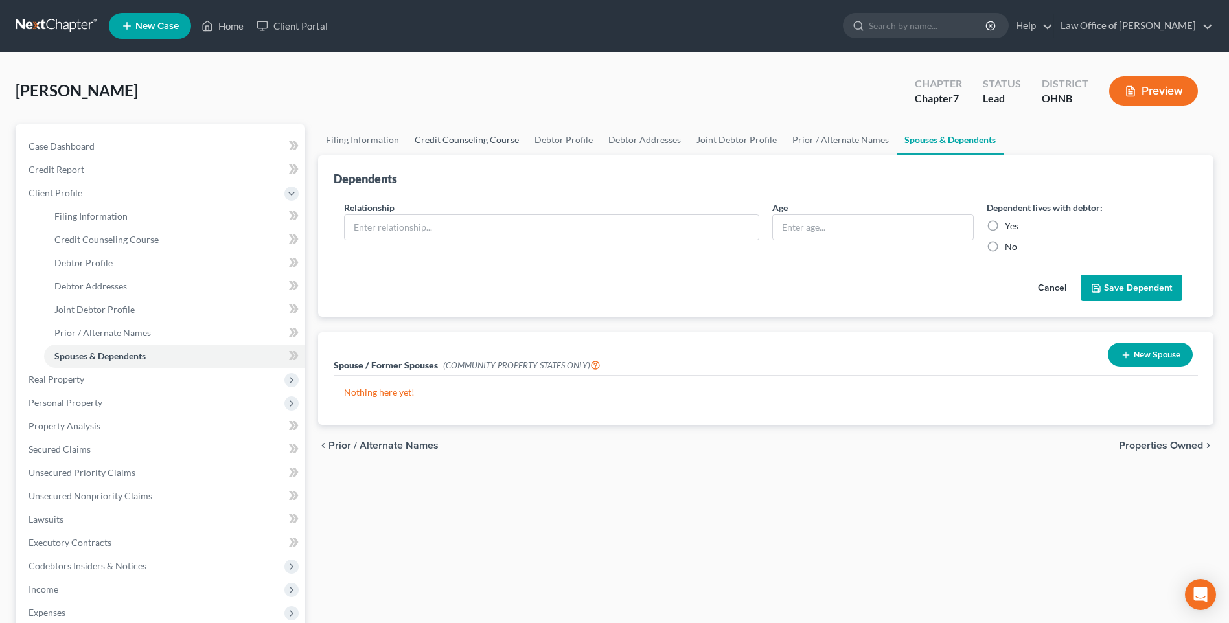
click at [464, 139] on link "Credit Counseling Course" at bounding box center [467, 139] width 120 height 31
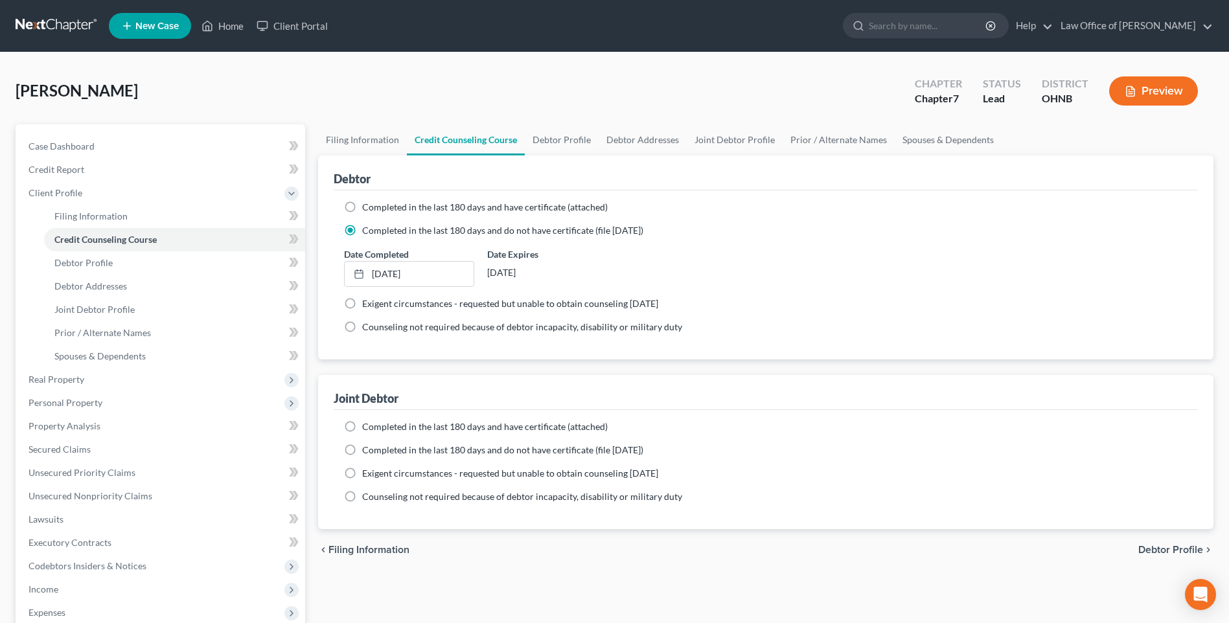
click at [362, 457] on label "Completed in the last 180 days and do not have certificate (file within 14 days)" at bounding box center [502, 450] width 281 height 13
click at [367, 452] on input "Completed in the last 180 days and do not have certificate (file within 14 days)" at bounding box center [371, 448] width 8 height 8
radio input "true"
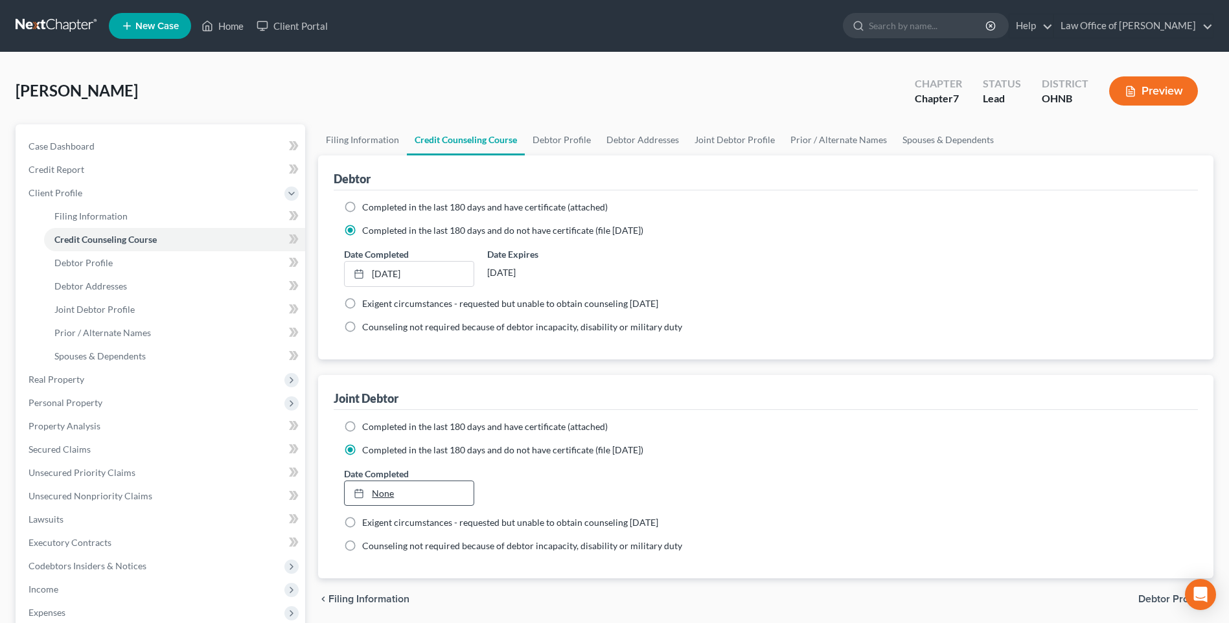
type input "9/8/2025"
click at [388, 506] on link "9/8/2025" at bounding box center [409, 493] width 128 height 25
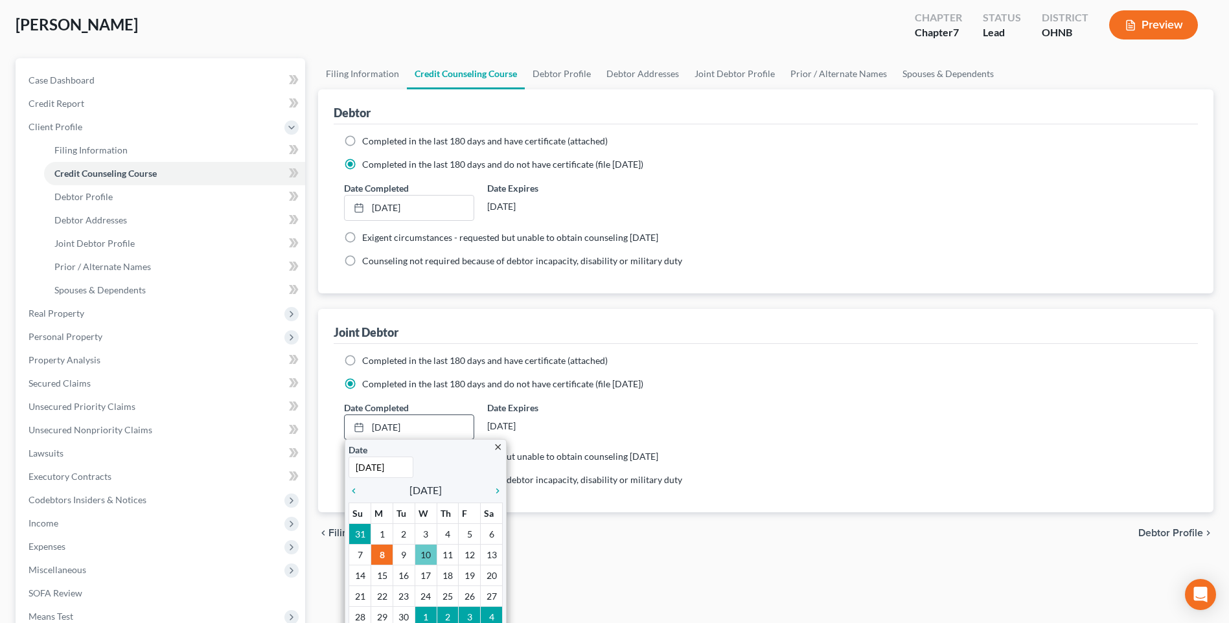
scroll to position [130, 0]
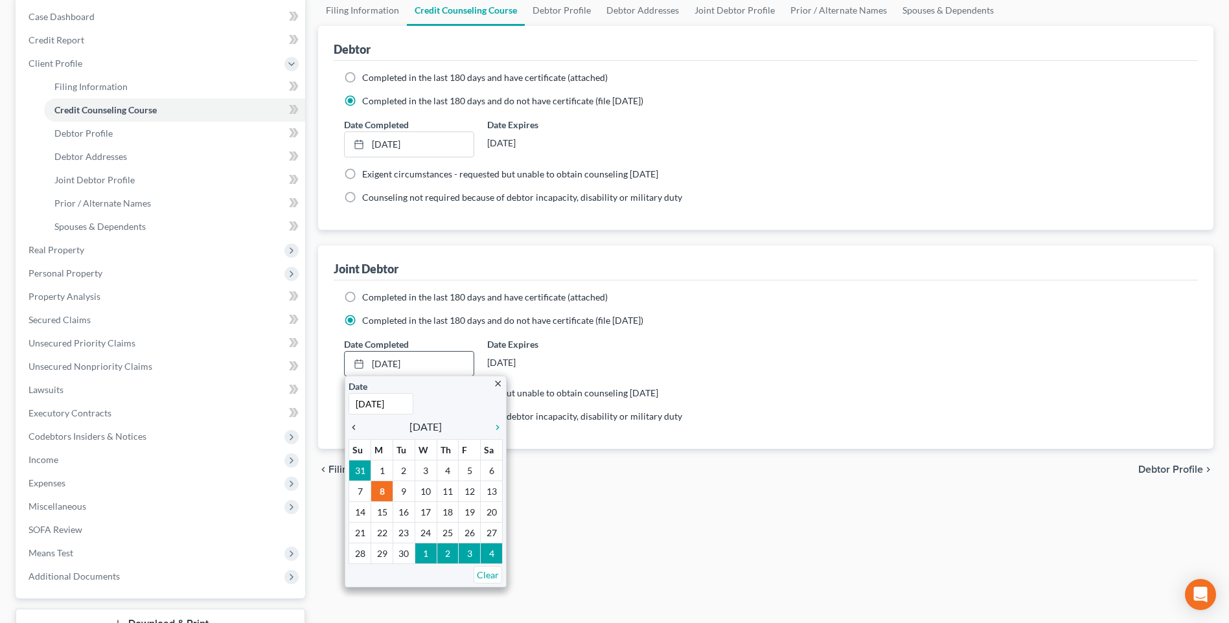
click at [358, 433] on icon "chevron_left" at bounding box center [357, 428] width 17 height 10
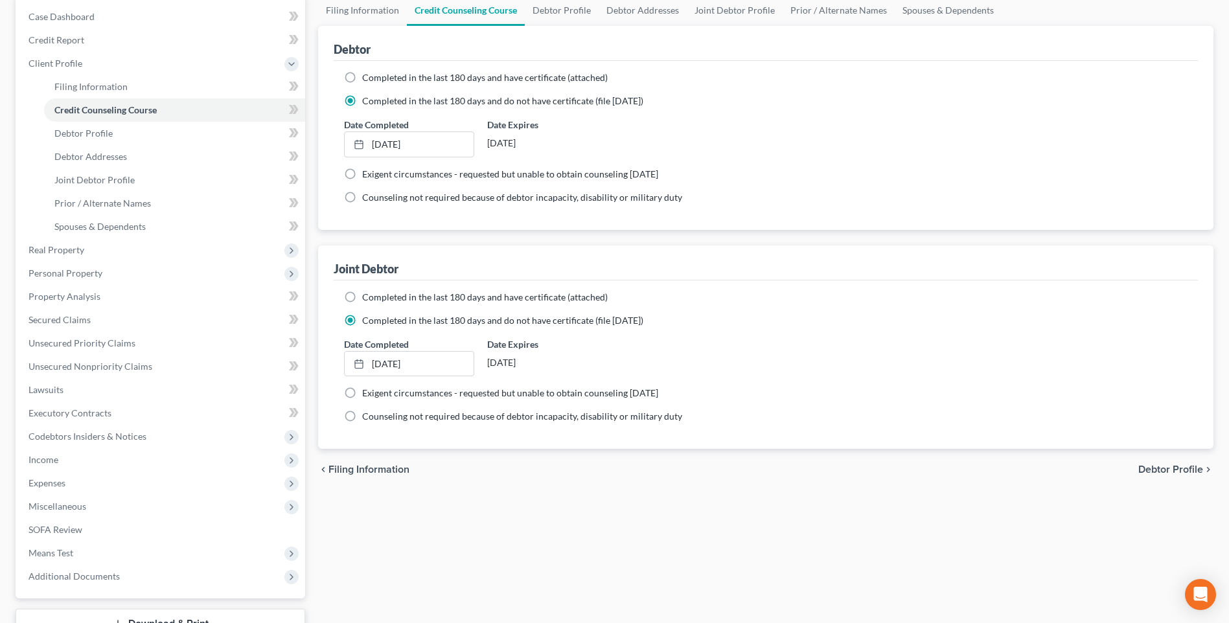
scroll to position [0, 0]
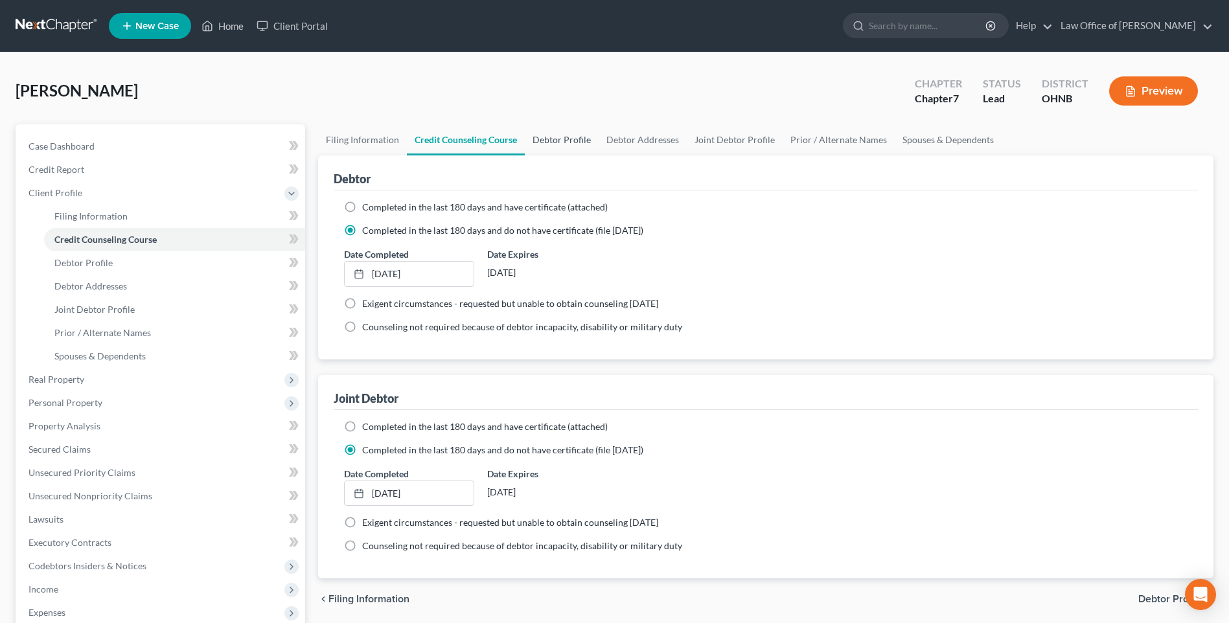
click at [579, 147] on link "Debtor Profile" at bounding box center [562, 139] width 74 height 31
select select "1"
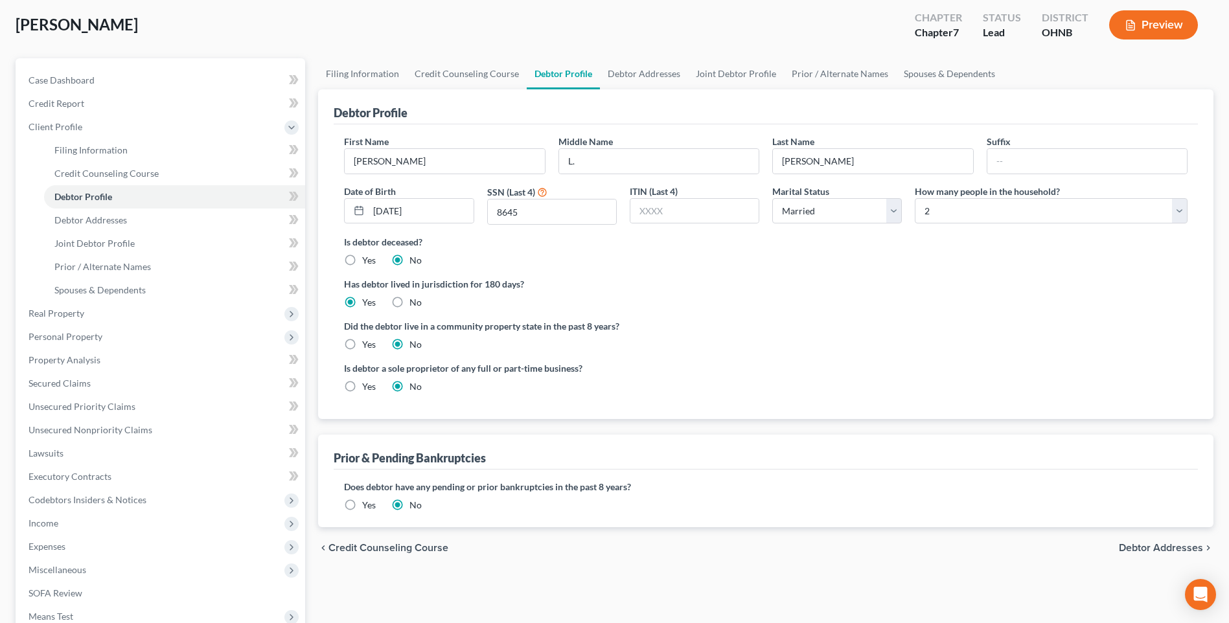
scroll to position [65, 0]
click at [75, 320] on span "Real Property" at bounding box center [57, 314] width 56 height 11
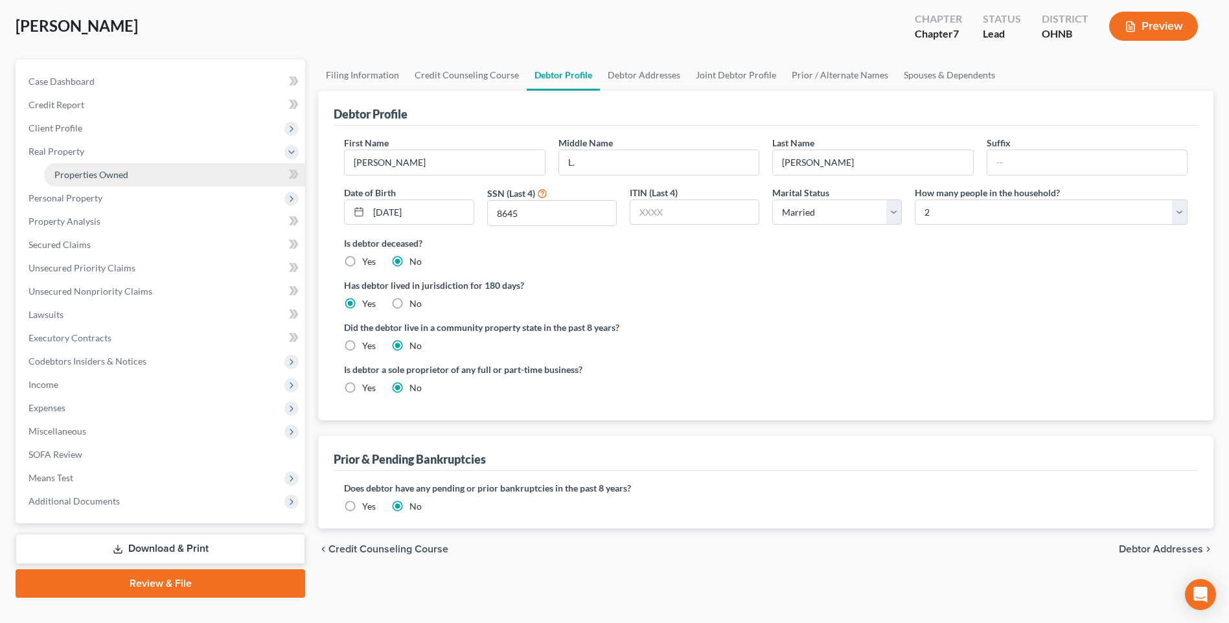
click at [110, 180] on span "Properties Owned" at bounding box center [91, 174] width 74 height 11
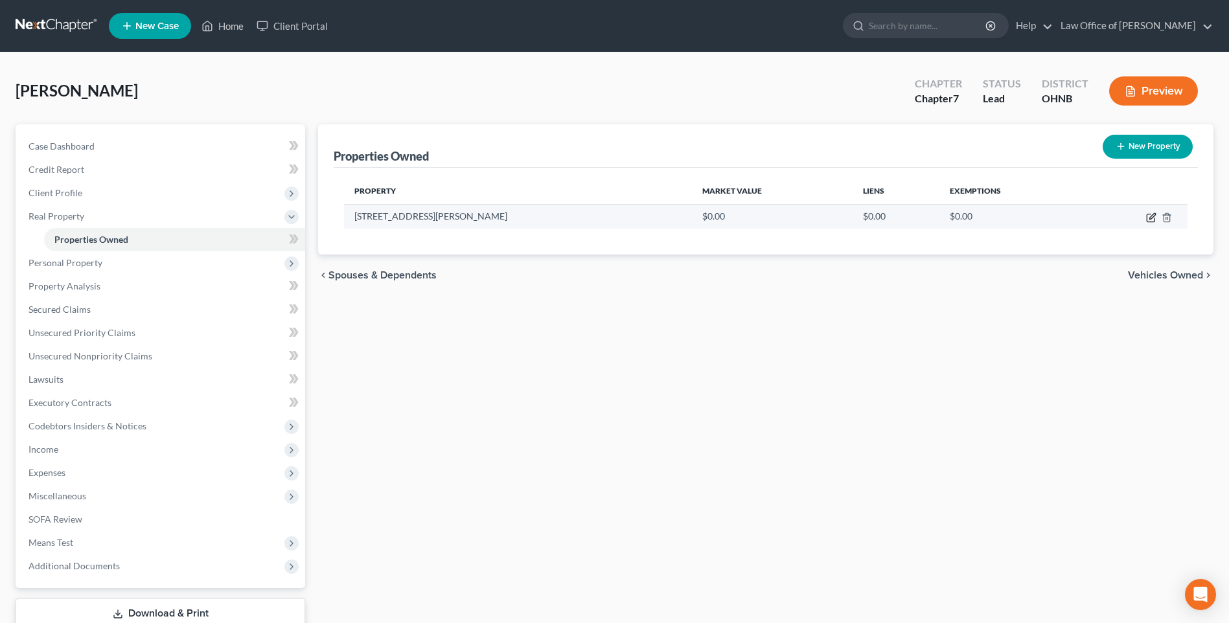
click at [1146, 223] on icon "button" at bounding box center [1151, 218] width 10 height 10
select select "36"
select select "47"
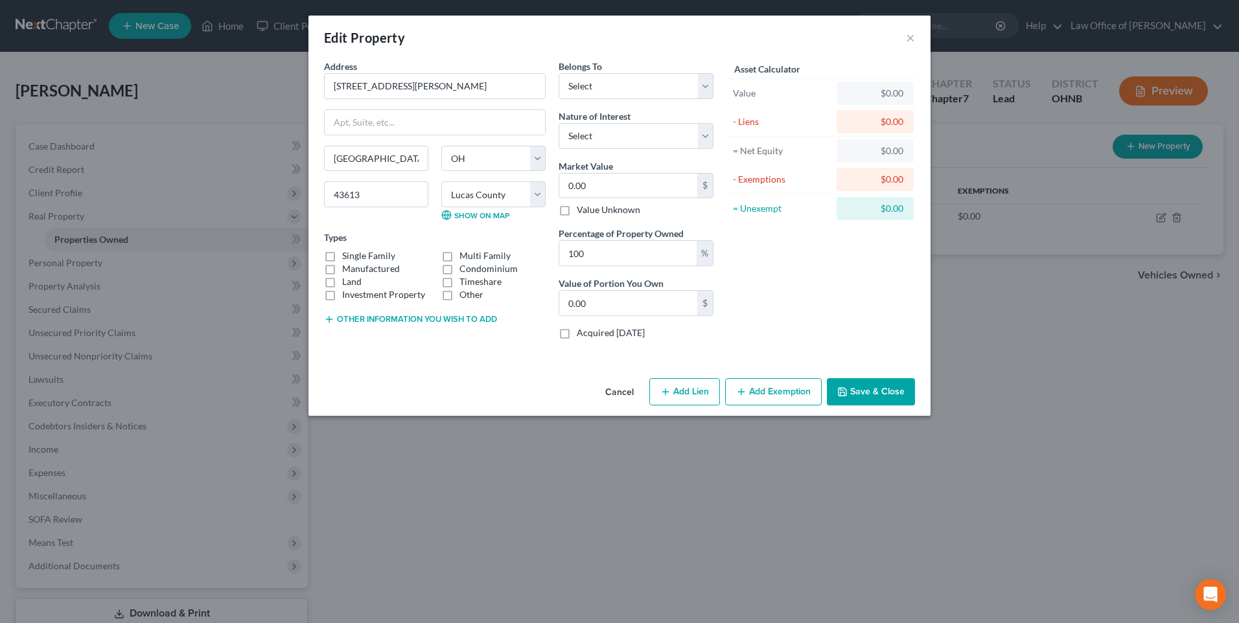
click at [342, 262] on label "Single Family" at bounding box center [368, 255] width 53 height 13
click at [347, 258] on input "Single Family" at bounding box center [351, 253] width 8 height 8
checkbox input "true"
click at [624, 406] on button "Cancel" at bounding box center [619, 393] width 49 height 26
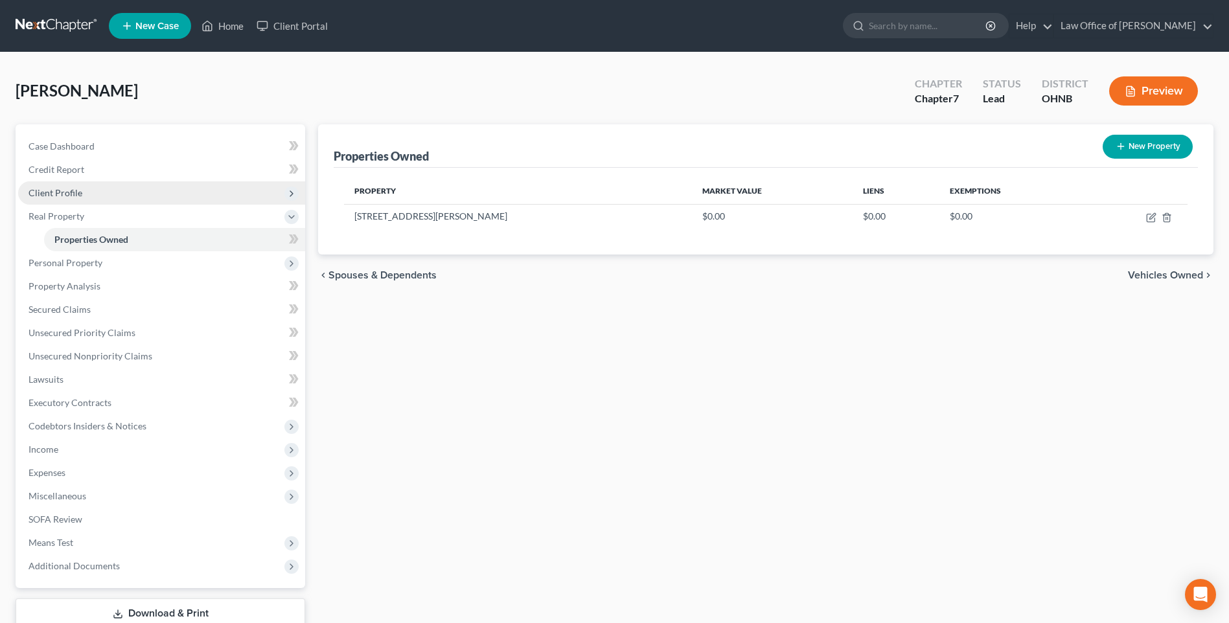
click at [56, 198] on span "Client Profile" at bounding box center [56, 192] width 54 height 11
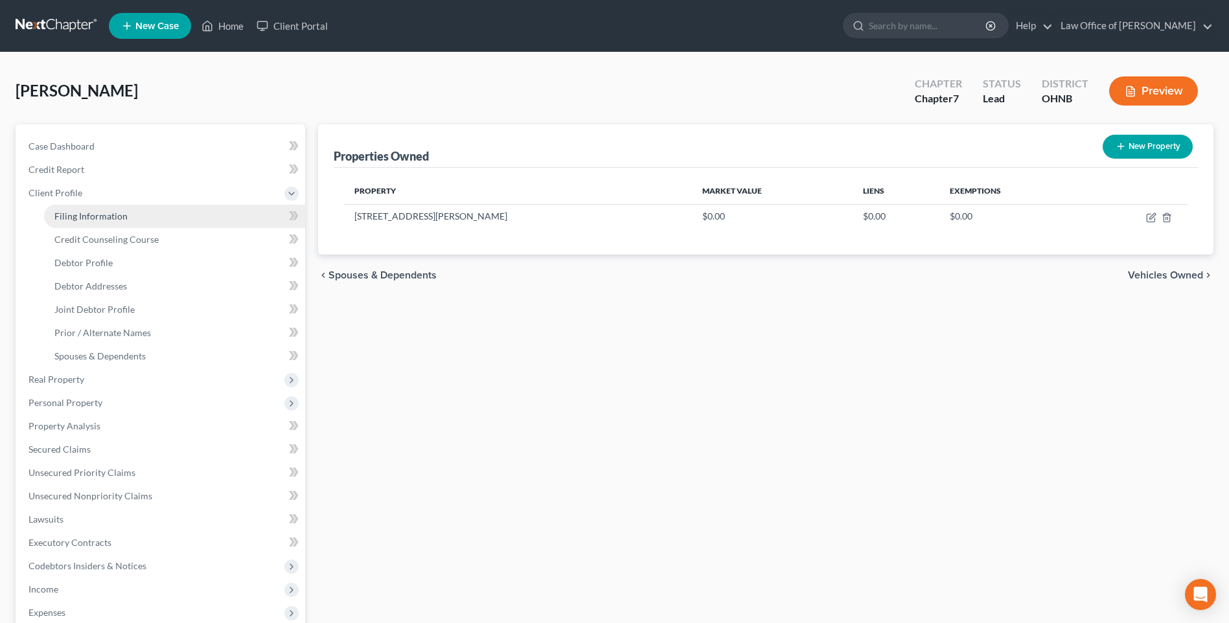
click at [106, 222] on span "Filing Information" at bounding box center [90, 216] width 73 height 11
select select "1"
select select "0"
select select "61"
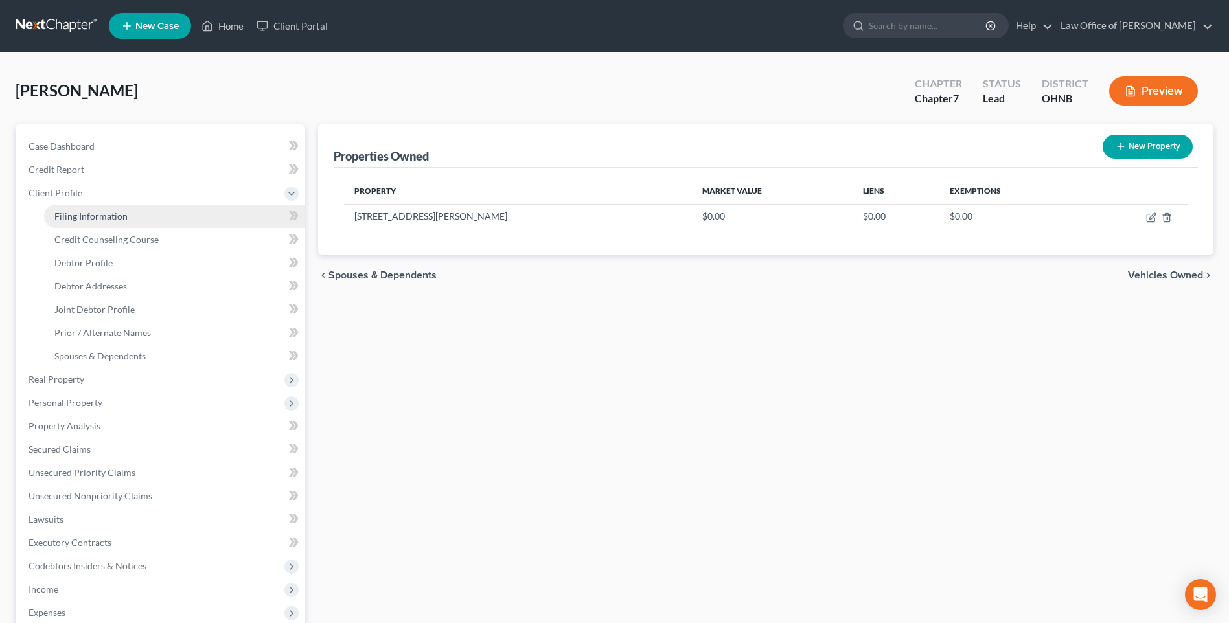
select select "0"
select select "36"
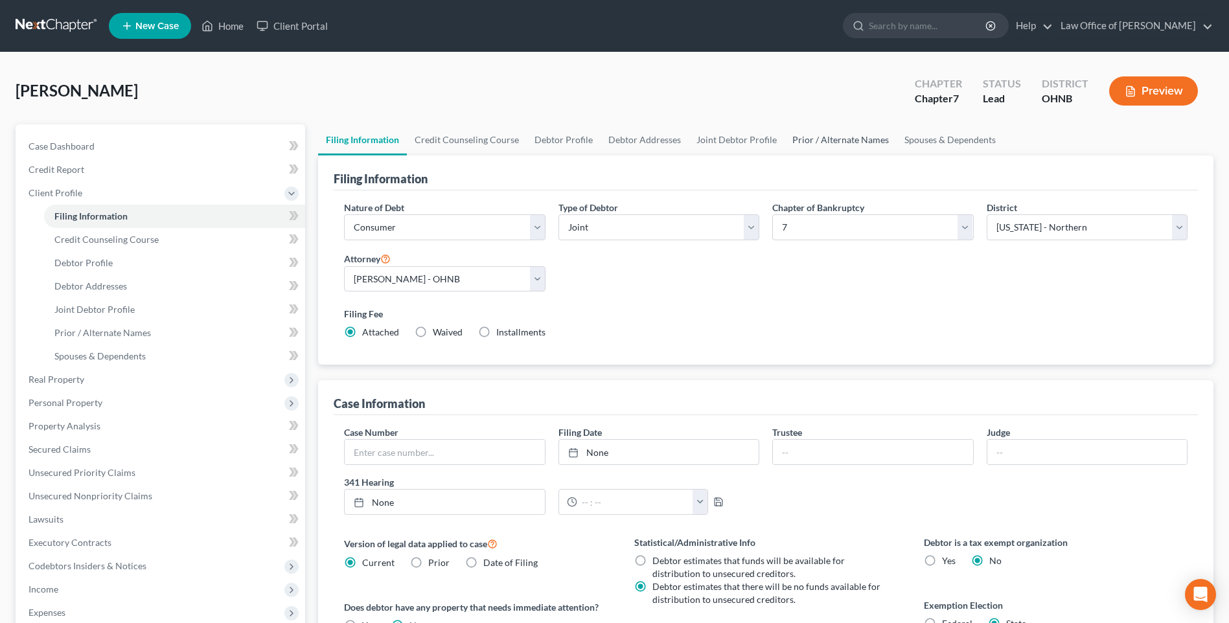
click at [850, 146] on link "Prior / Alternate Names" at bounding box center [841, 139] width 112 height 31
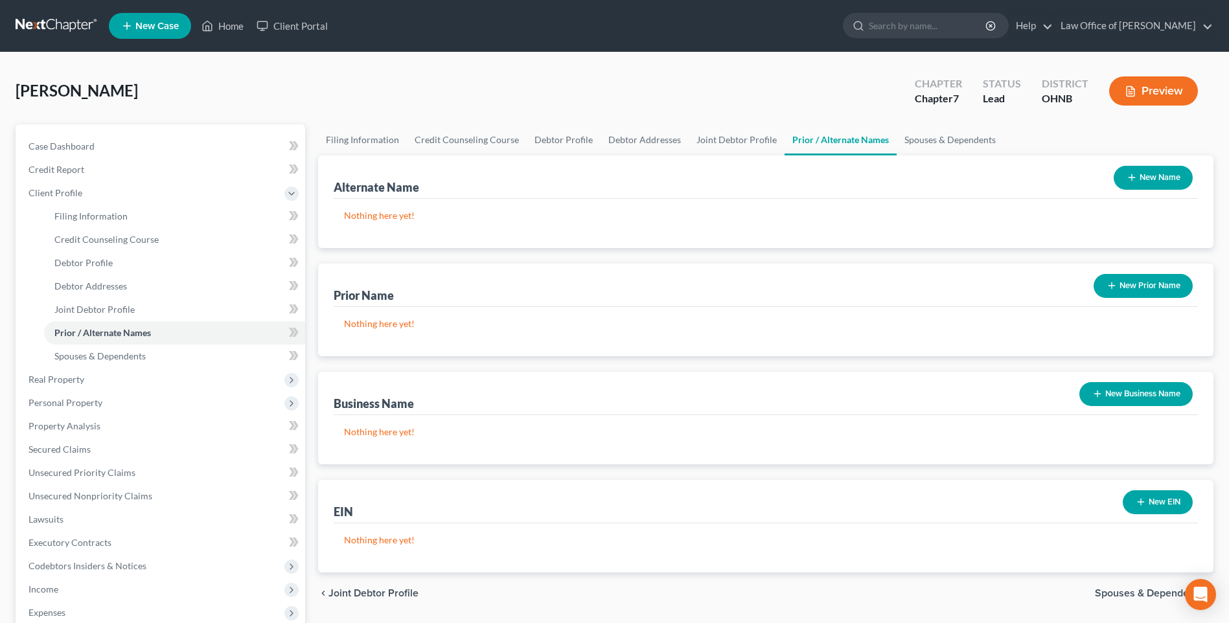
click at [1107, 291] on icon "button" at bounding box center [1112, 286] width 10 height 10
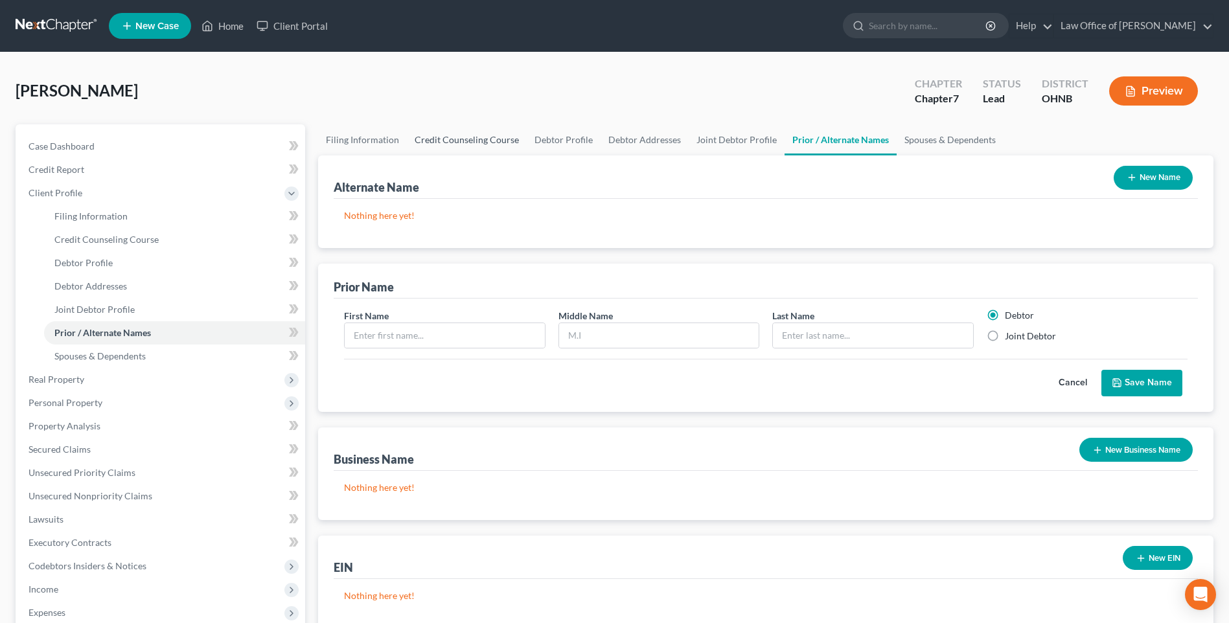
click at [480, 146] on link "Credit Counseling Course" at bounding box center [467, 139] width 120 height 31
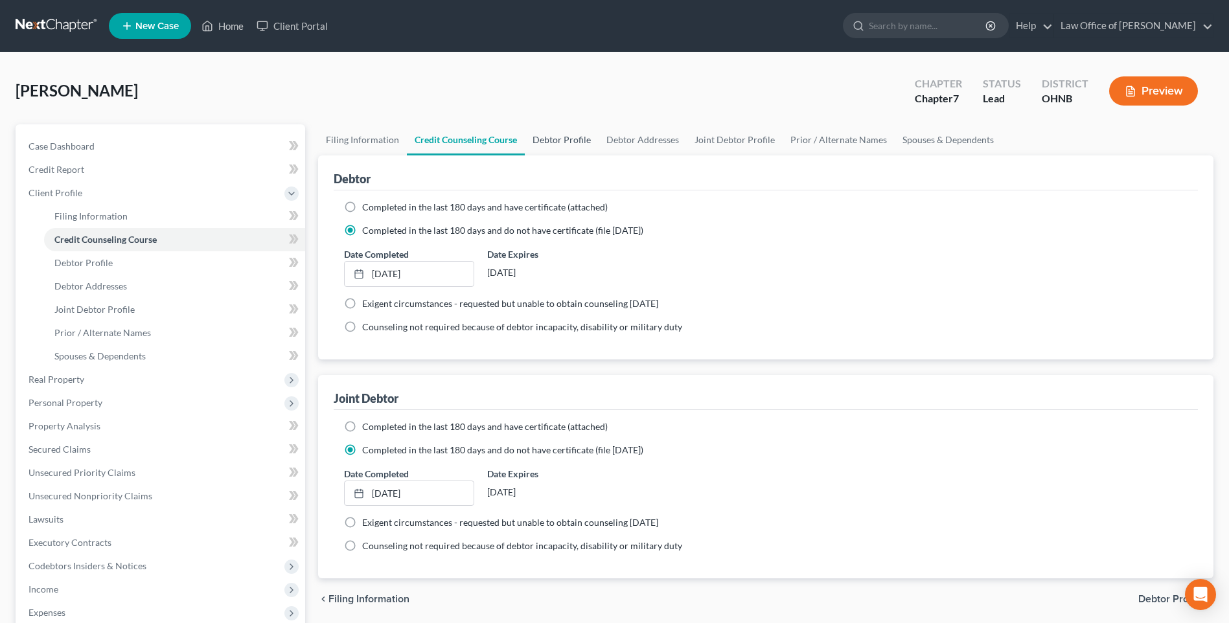
click at [567, 143] on link "Debtor Profile" at bounding box center [562, 139] width 74 height 31
select select "1"
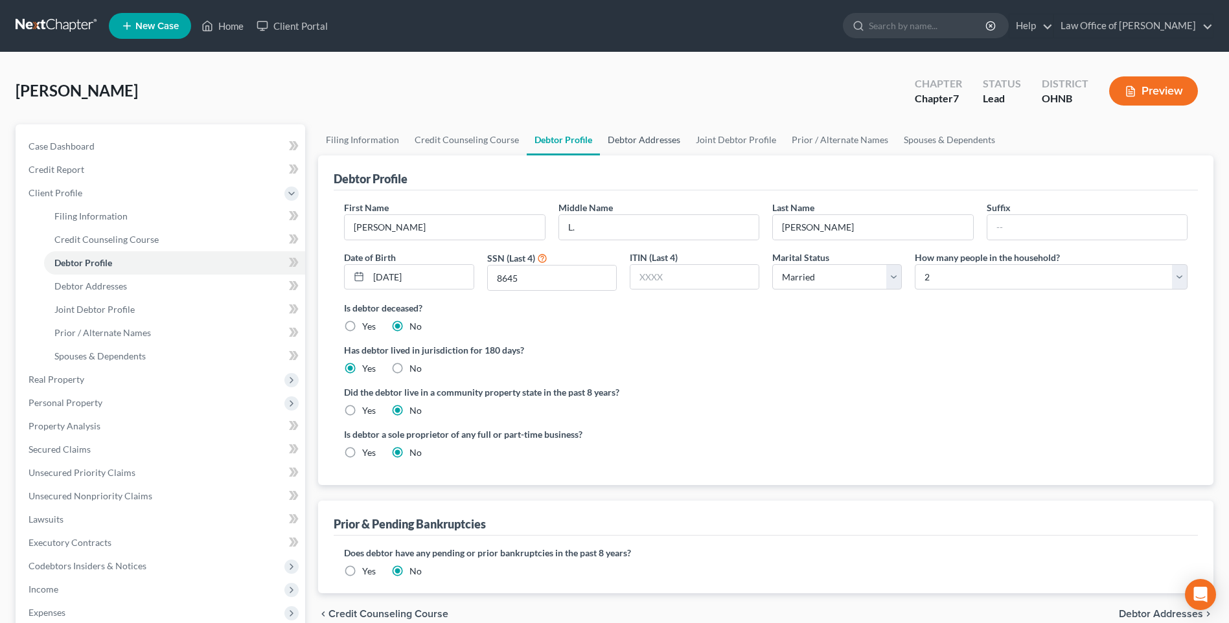
click at [670, 146] on link "Debtor Addresses" at bounding box center [644, 139] width 88 height 31
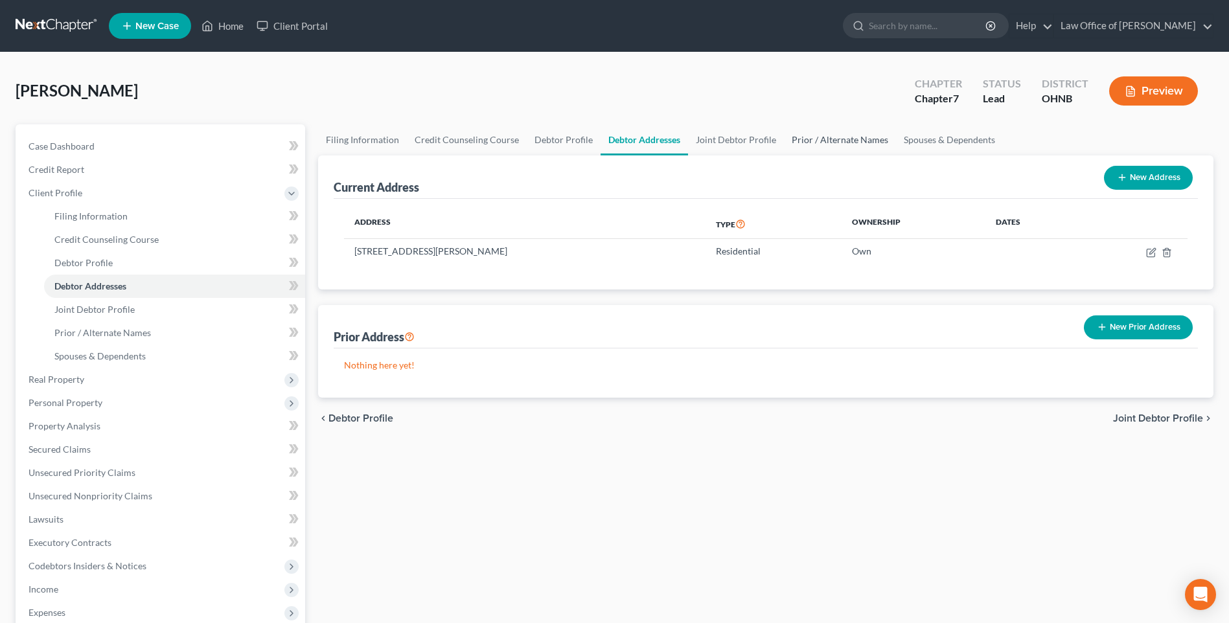
click at [856, 150] on link "Prior / Alternate Names" at bounding box center [840, 139] width 112 height 31
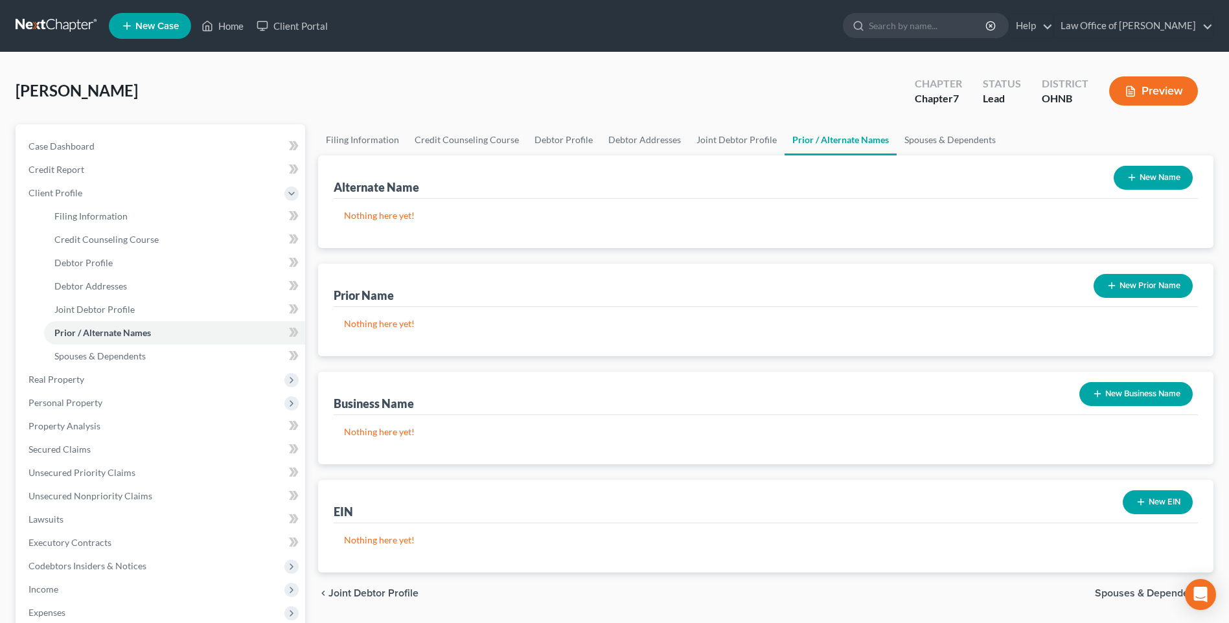
click at [1107, 291] on icon "button" at bounding box center [1112, 286] width 10 height 10
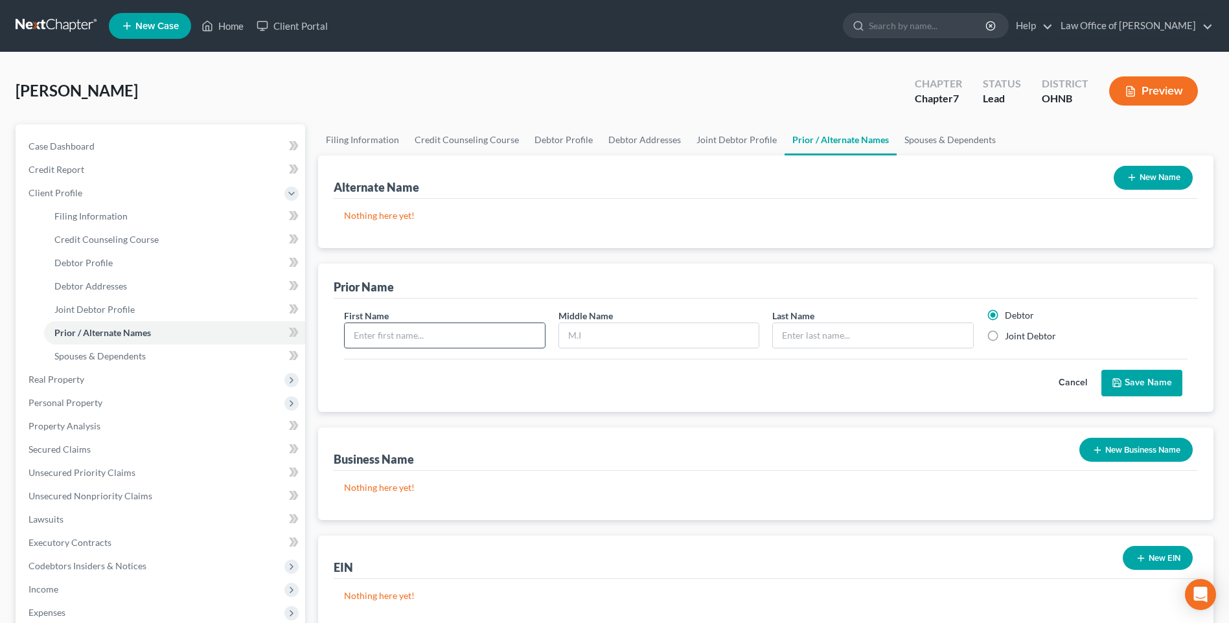
click at [489, 348] on input "text" at bounding box center [445, 335] width 200 height 25
type input "Shannon"
type input "L."
type input "Lonsway"
click at [1146, 397] on button "Save Name" at bounding box center [1142, 383] width 81 height 27
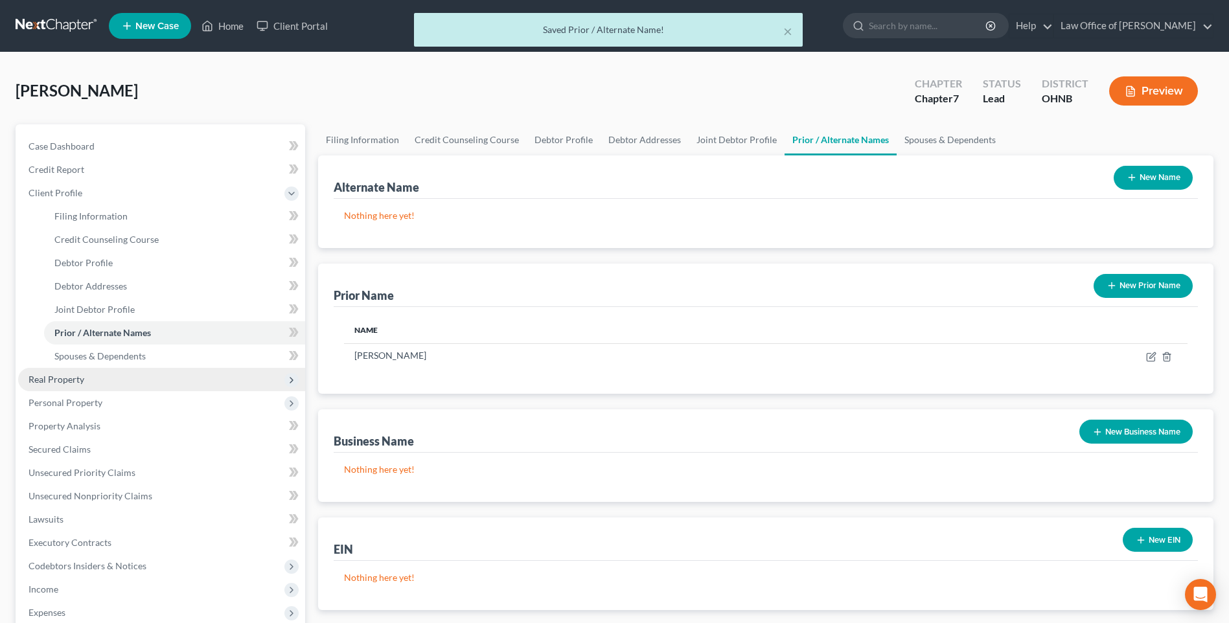
click at [82, 385] on span "Real Property" at bounding box center [57, 379] width 56 height 11
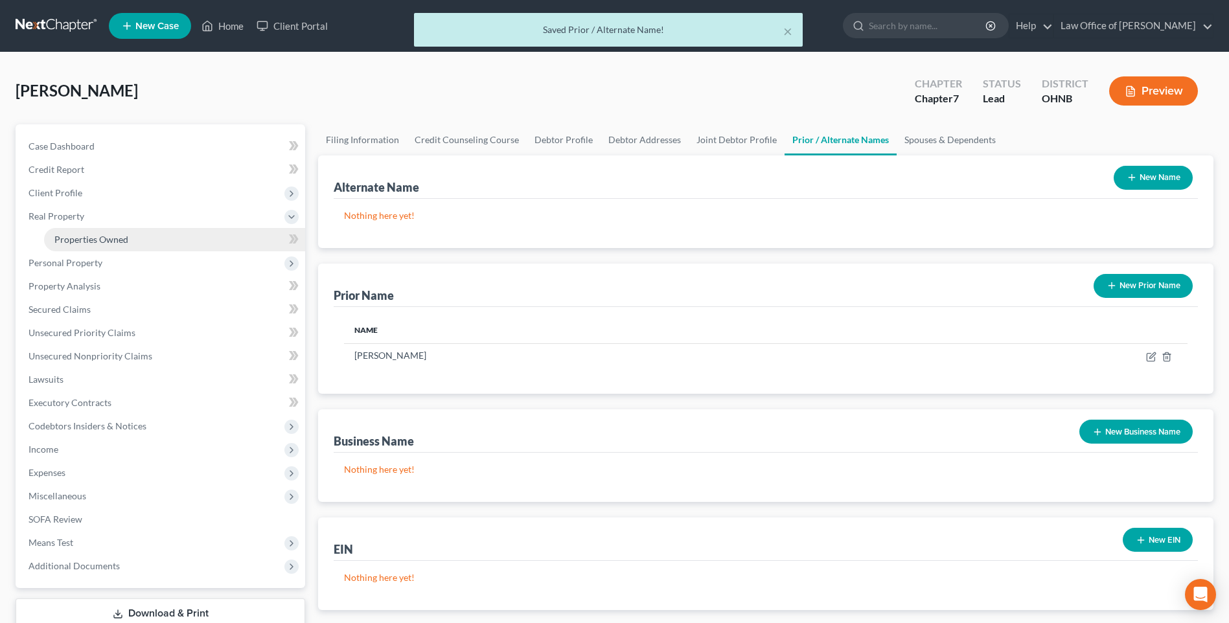
click at [89, 245] on span "Properties Owned" at bounding box center [91, 239] width 74 height 11
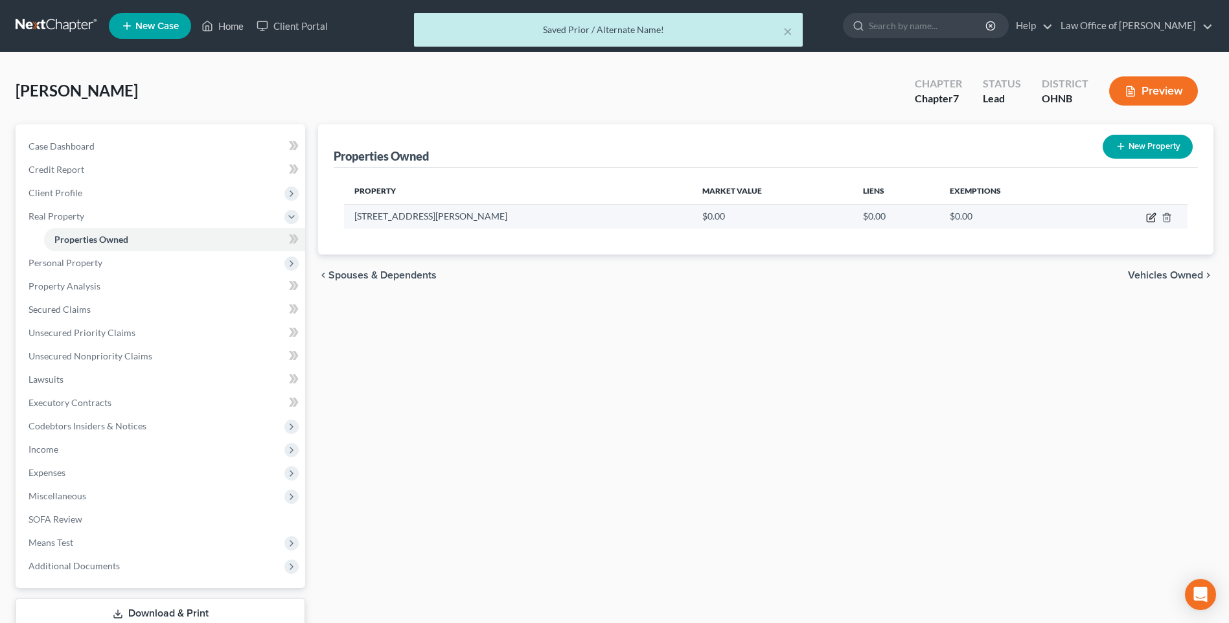
click at [1147, 222] on icon "button" at bounding box center [1151, 219] width 8 height 8
select select "36"
select select "47"
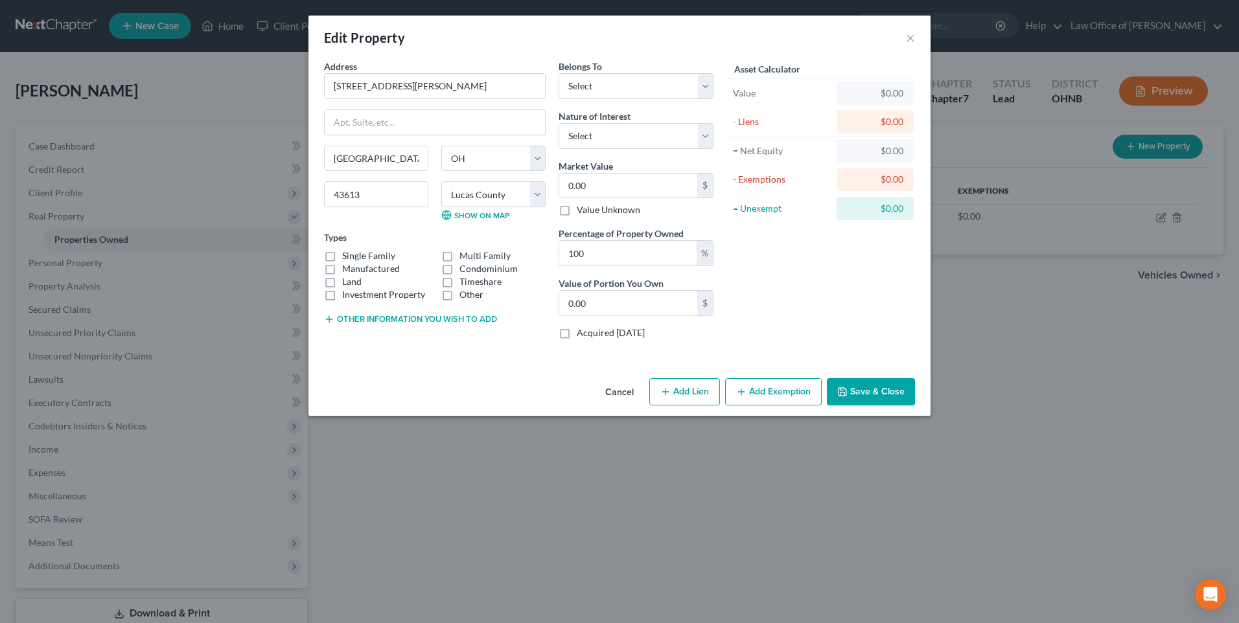
click at [342, 262] on label "Single Family" at bounding box center [368, 255] width 53 height 13
click at [347, 258] on input "Single Family" at bounding box center [351, 253] width 8 height 8
checkbox input "true"
click at [326, 319] on line "button" at bounding box center [329, 319] width 6 height 0
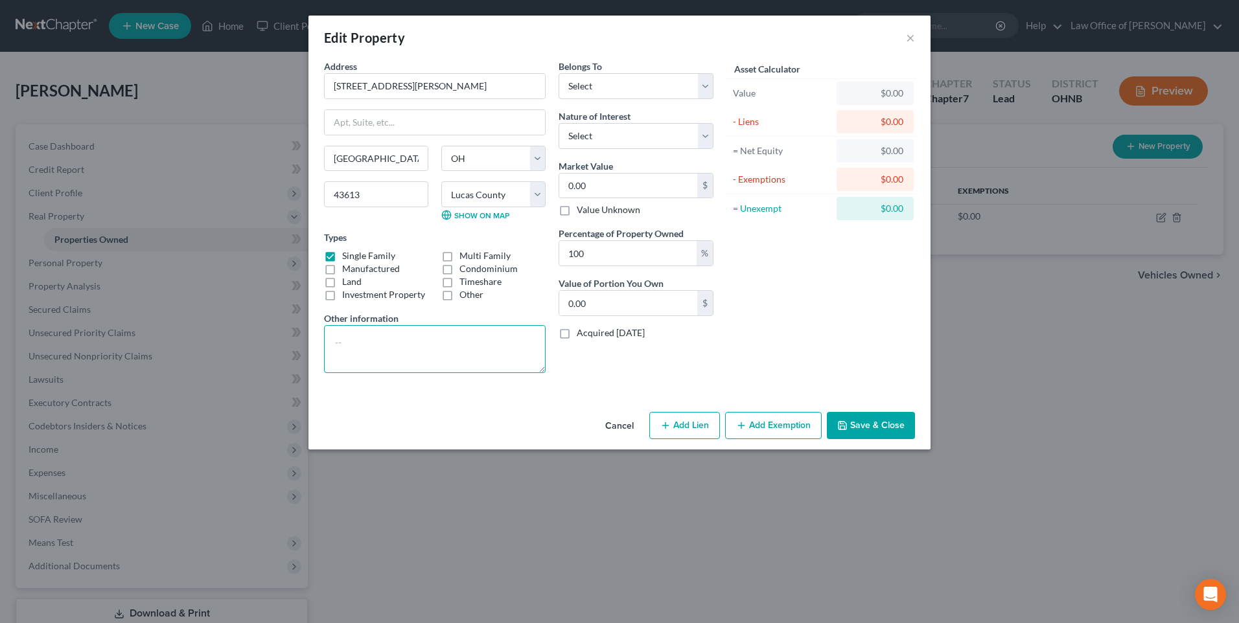
click at [339, 356] on textarea at bounding box center [435, 349] width 222 height 48
type textarea "Parcel ID: 2203617"
click at [633, 95] on select "Select Debtor 1 Only Debtor 2 Only Debtor 1 And Debtor 2 Only At Least One Of T…" at bounding box center [636, 86] width 155 height 26
select select "0"
click at [559, 78] on select "Select Debtor 1 Only Debtor 2 Only Debtor 1 And Debtor 2 Only At Least One Of T…" at bounding box center [636, 86] width 155 height 26
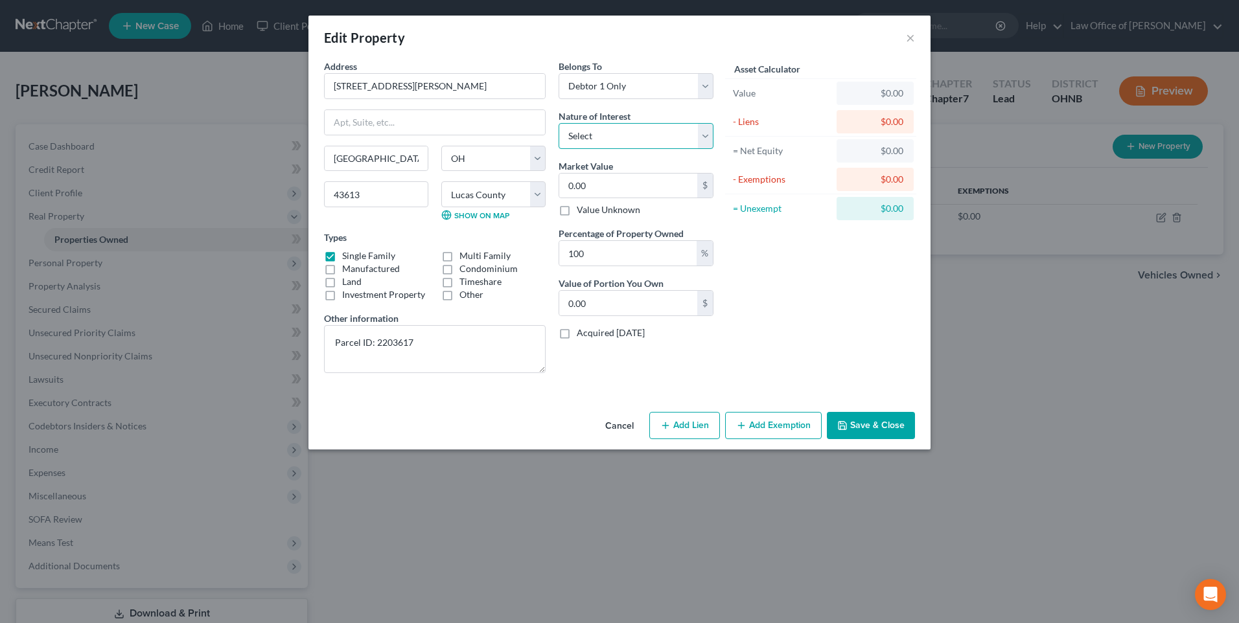
click at [618, 148] on select "Select Fee Simple Joint Tenant Life Estate Equitable Interest Future Interest T…" at bounding box center [636, 136] width 155 height 26
select select "0"
click at [559, 130] on select "Select Fee Simple Joint Tenant Life Estate Equitable Interest Future Interest T…" at bounding box center [636, 136] width 155 height 26
click at [607, 195] on input "0.00" at bounding box center [628, 186] width 138 height 25
type input "1"
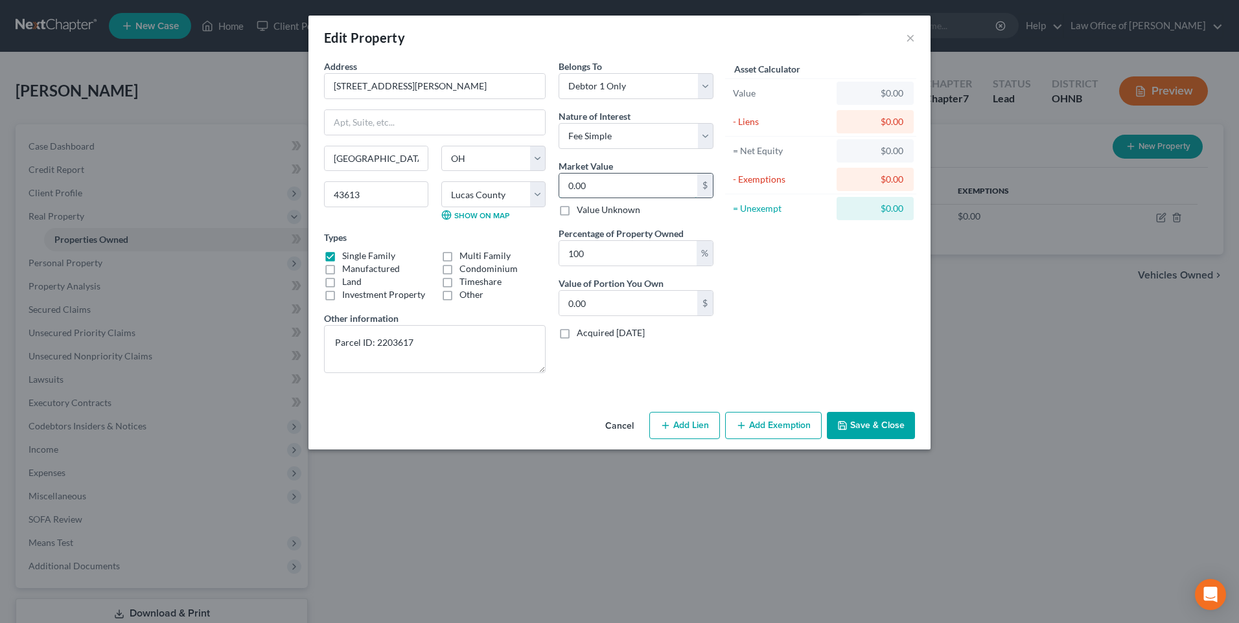
type input "1.00"
type input "10"
type input "10.00"
type input "104"
type input "104.00"
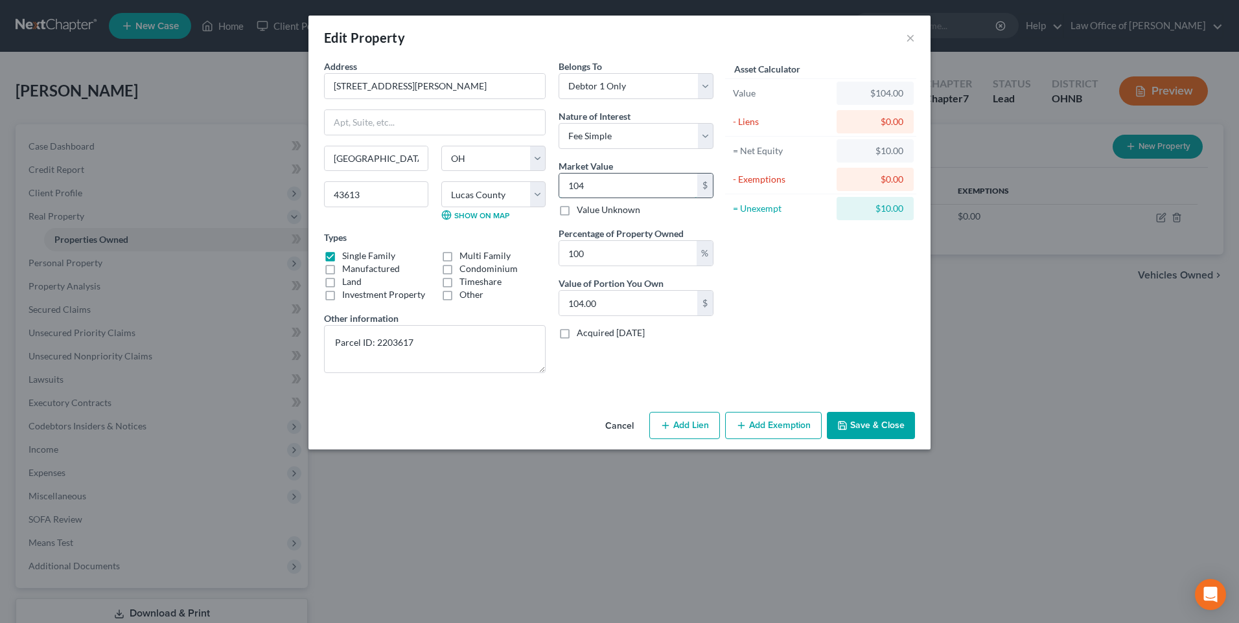
type input "1049"
type input "1,049.00"
type input "1,0490"
type input "10,490.00"
type input "10,4900"
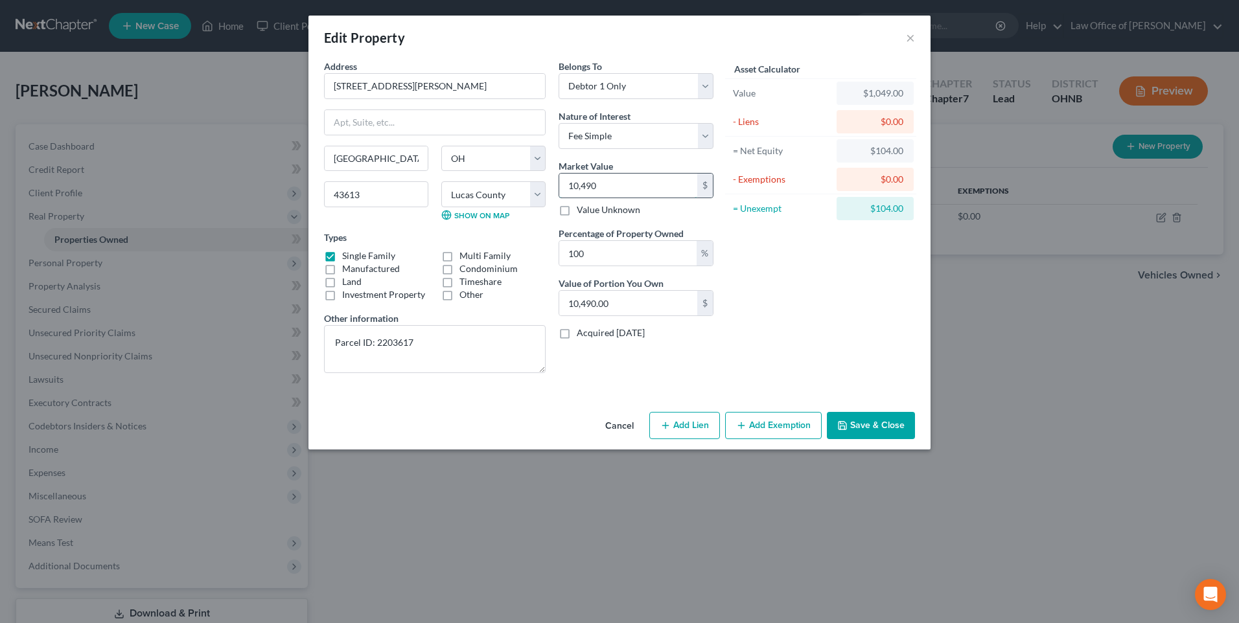
type input "104,900.00"
type input "104,900"
click at [417, 365] on textarea "Parcel ID: 2203617" at bounding box center [435, 349] width 222 height 48
type textarea "Parcel ID: 2203617 Auditor's Value Shown"
click at [881, 439] on button "Save & Close" at bounding box center [871, 425] width 88 height 27
